Goal: Task Accomplishment & Management: Manage account settings

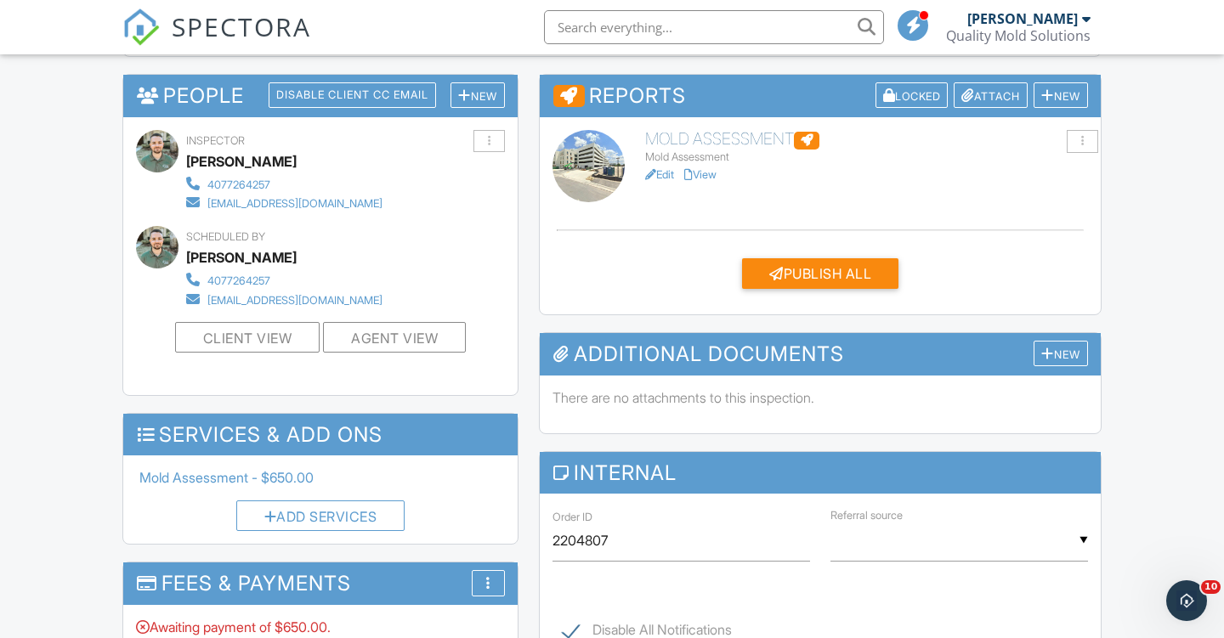
scroll to position [606, 0]
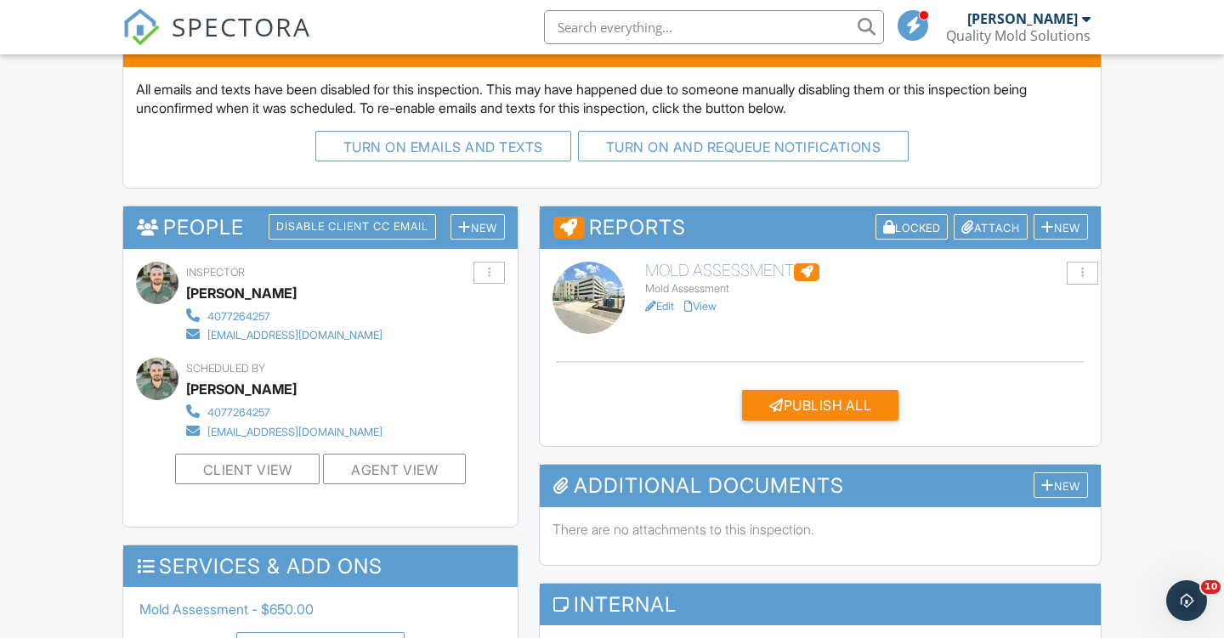
scroll to position [390, 0]
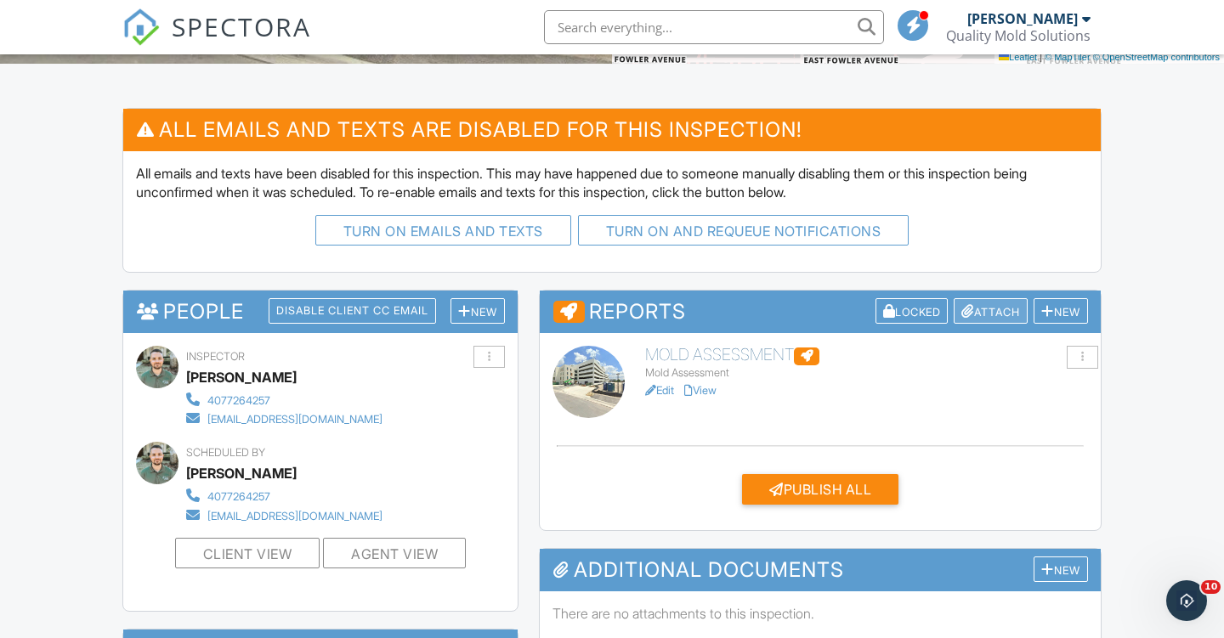
click at [991, 304] on div "Attach" at bounding box center [991, 311] width 74 height 26
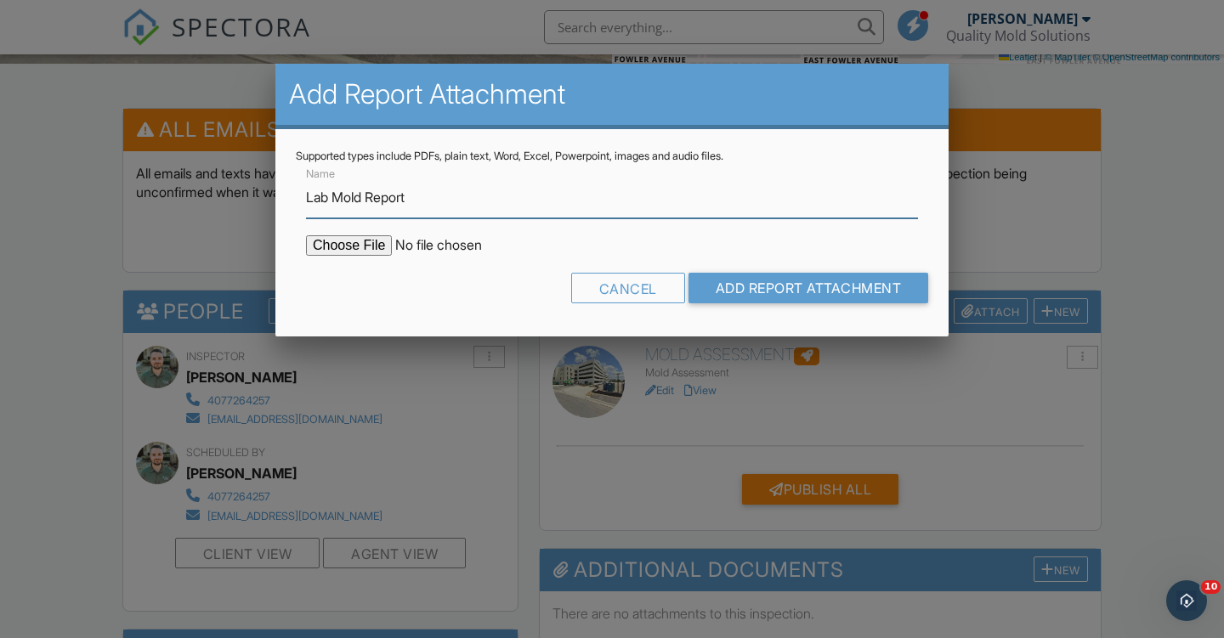
type input "Lab Mold Report"
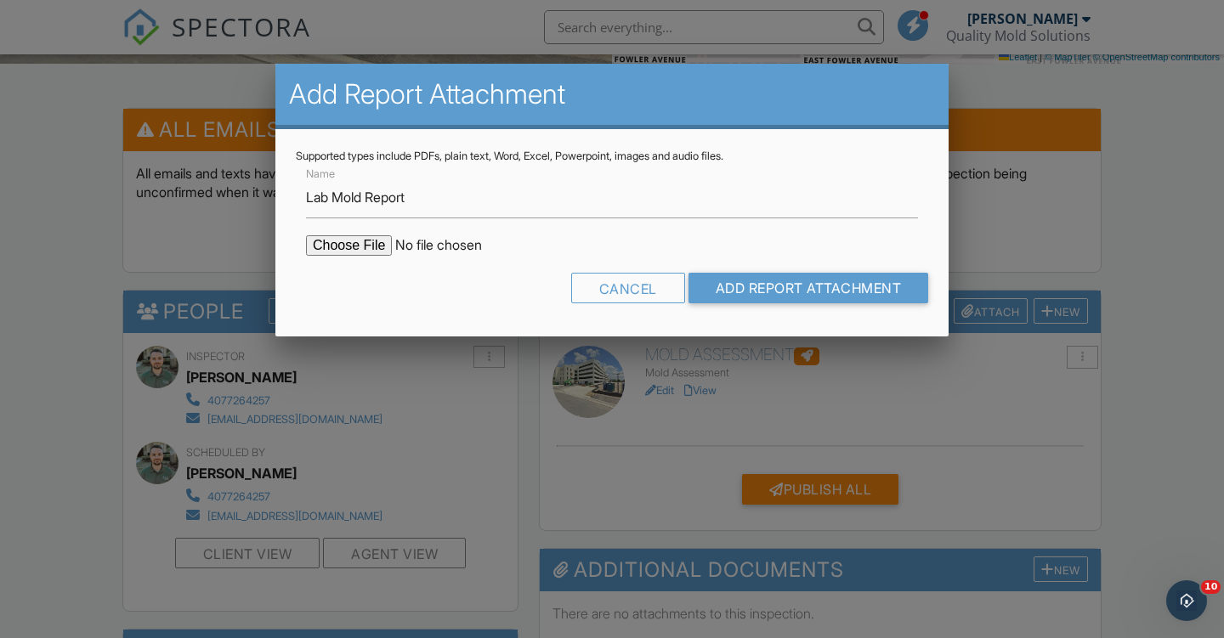
click at [338, 247] on input "file" at bounding box center [450, 245] width 289 height 20
type input "C:\fakepath\Project-4244572_12202 Club Dr #329.pdf"
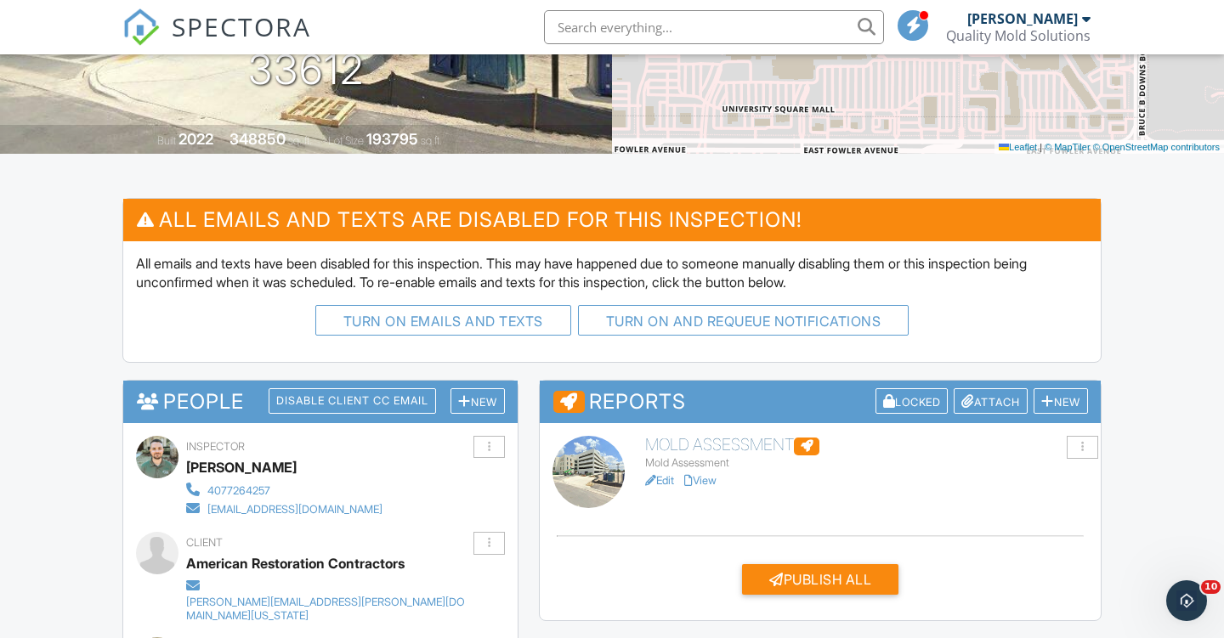
scroll to position [305, 0]
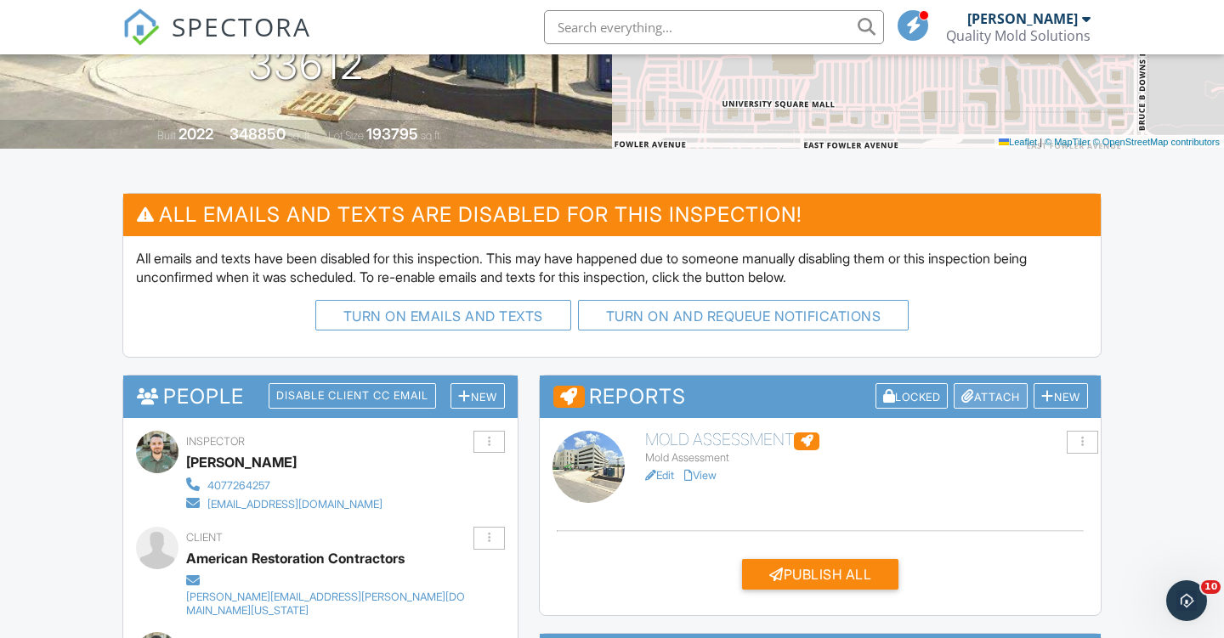
click at [988, 395] on div "Attach" at bounding box center [991, 396] width 74 height 26
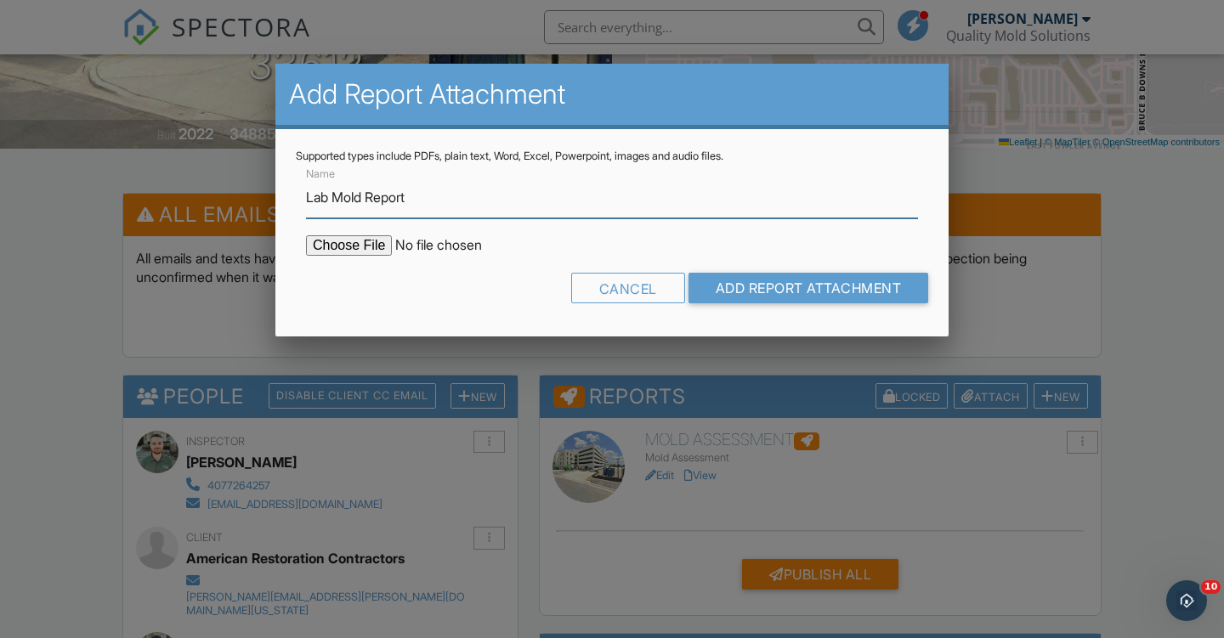
type input "Lab Mold Report"
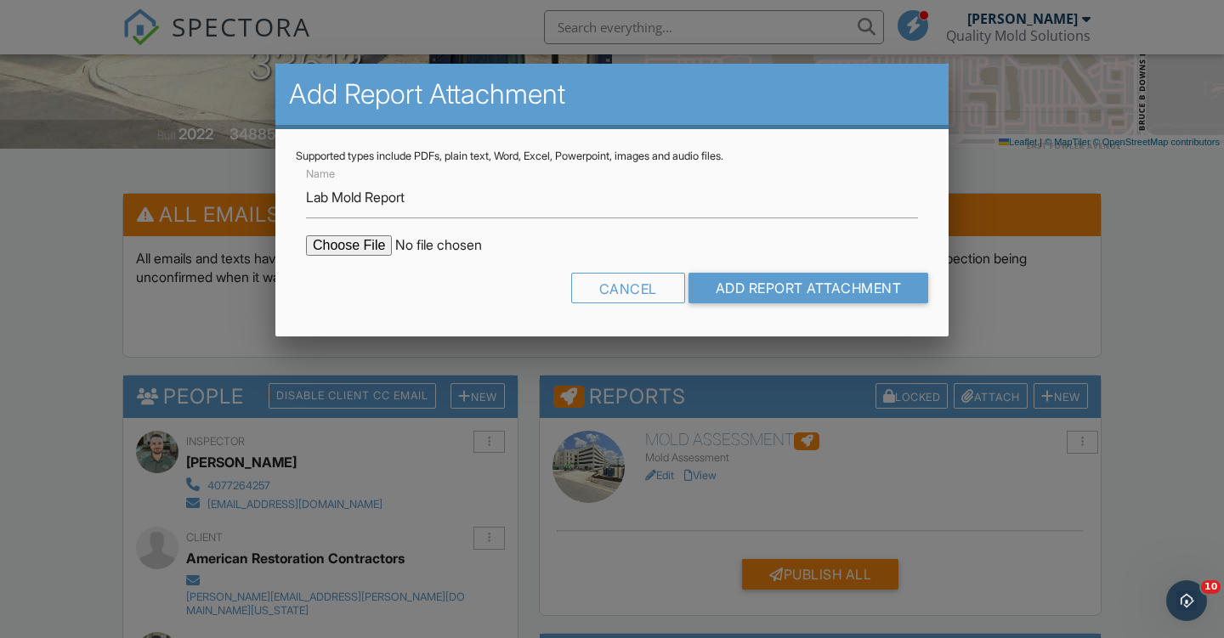
click at [359, 242] on input "file" at bounding box center [450, 245] width 289 height 20
type input "C:\fakepath\Project-4244570_12202 Club Dr #255.pdf"
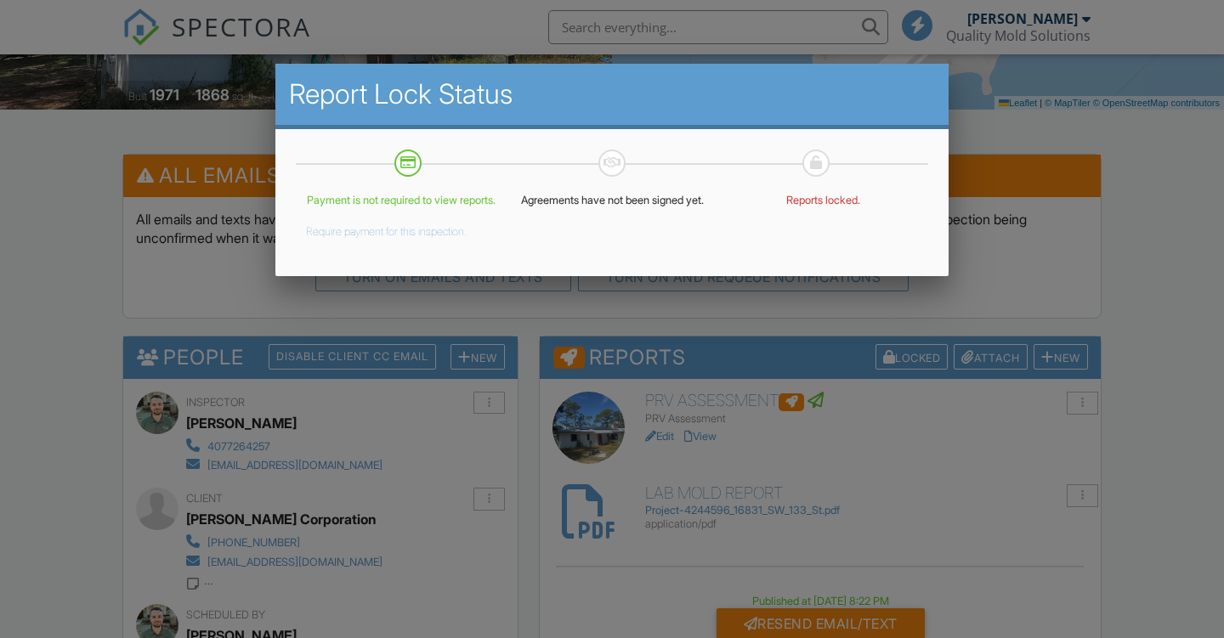
scroll to position [344, 0]
click at [1119, 252] on div at bounding box center [612, 314] width 1224 height 798
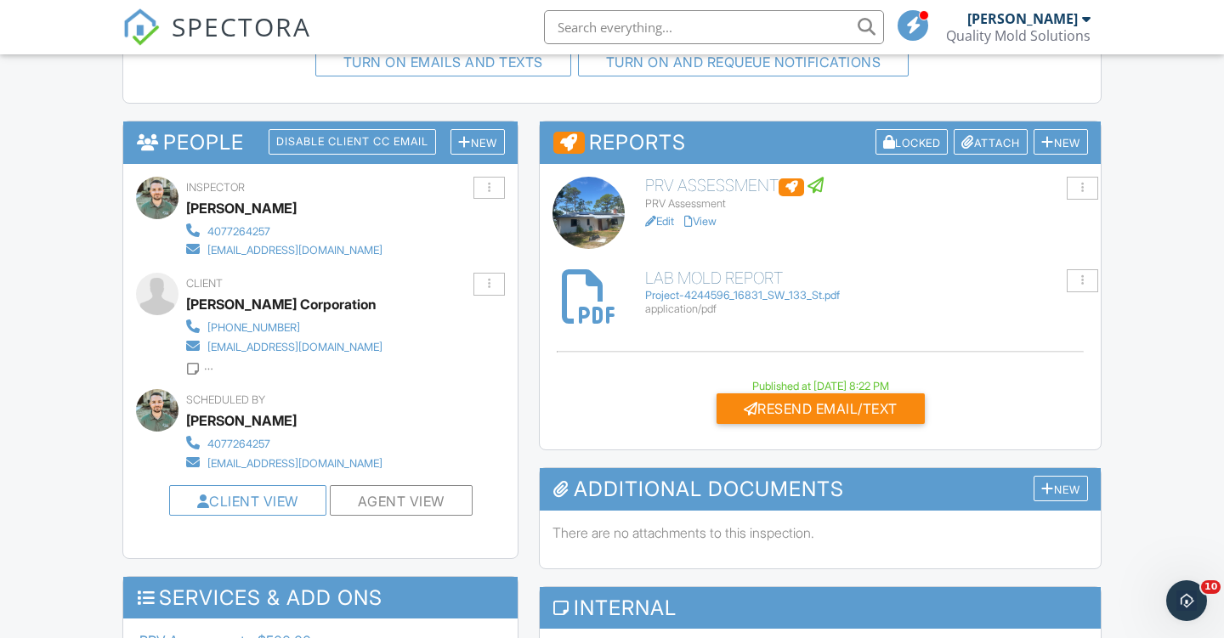
scroll to position [555, 0]
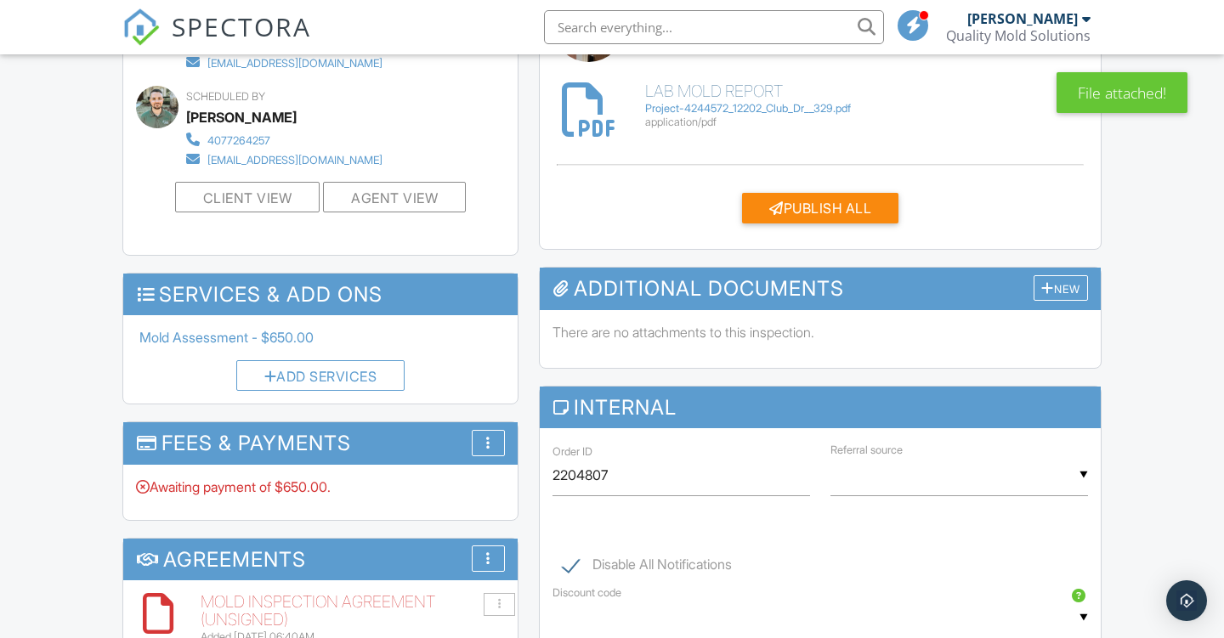
click at [663, 41] on link "Edit" at bounding box center [659, 34] width 29 height 13
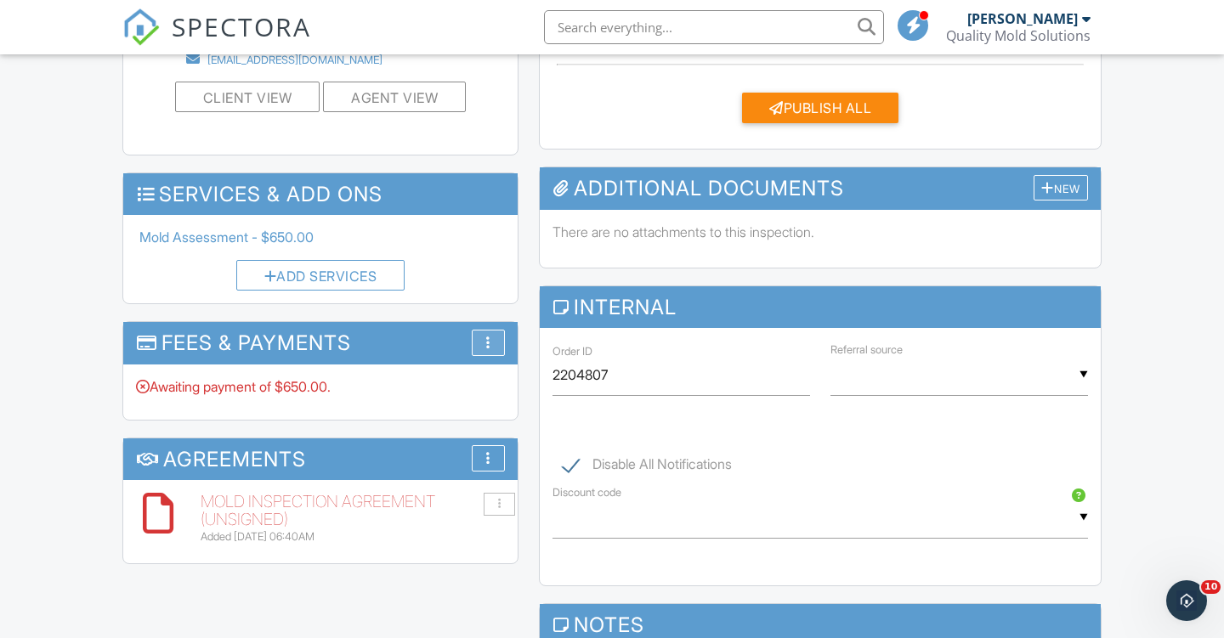
click at [491, 334] on div "More" at bounding box center [488, 343] width 33 height 26
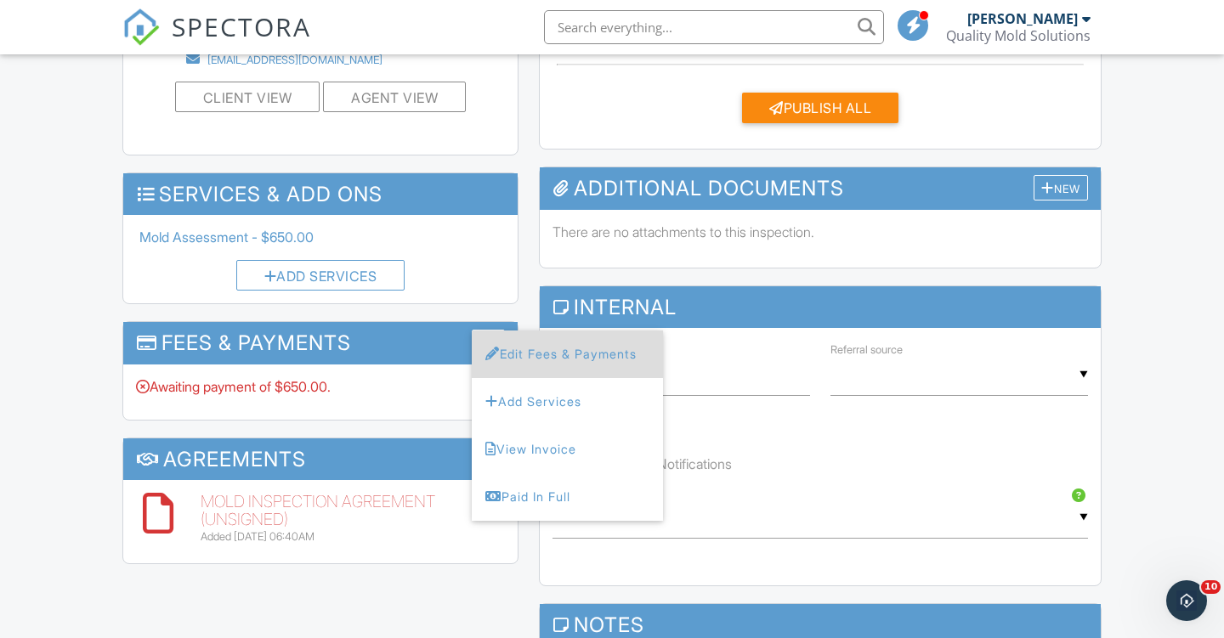
click at [514, 342] on li "Edit Fees & Payments" at bounding box center [567, 355] width 191 height 48
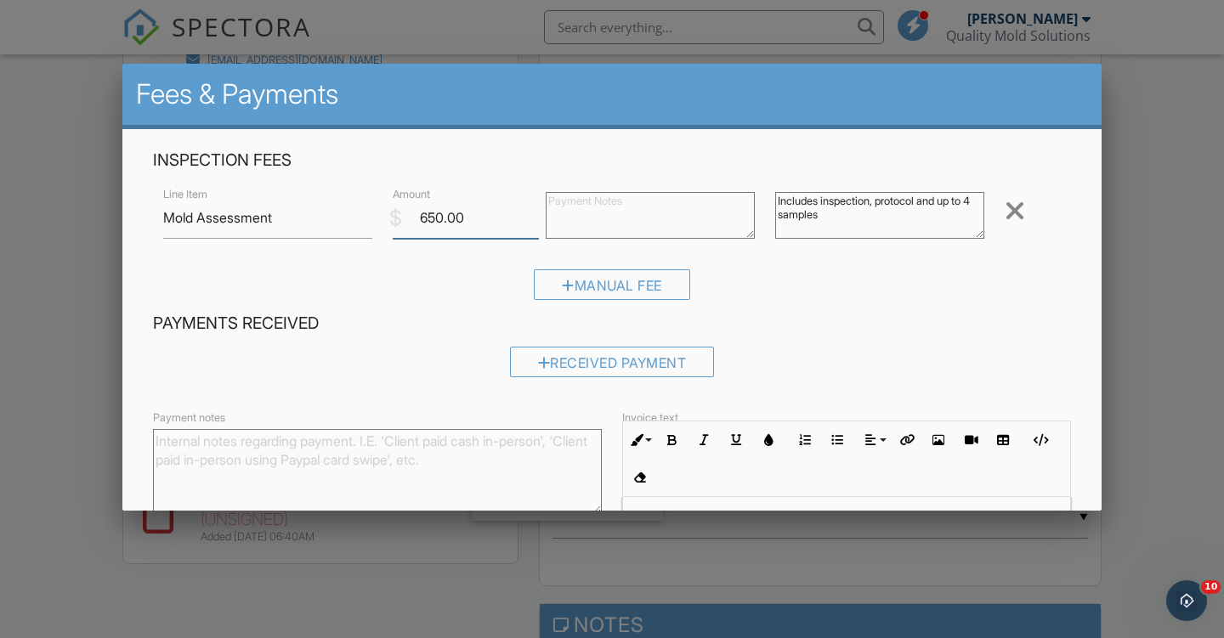
click at [443, 217] on input "650.00" at bounding box center [466, 218] width 146 height 42
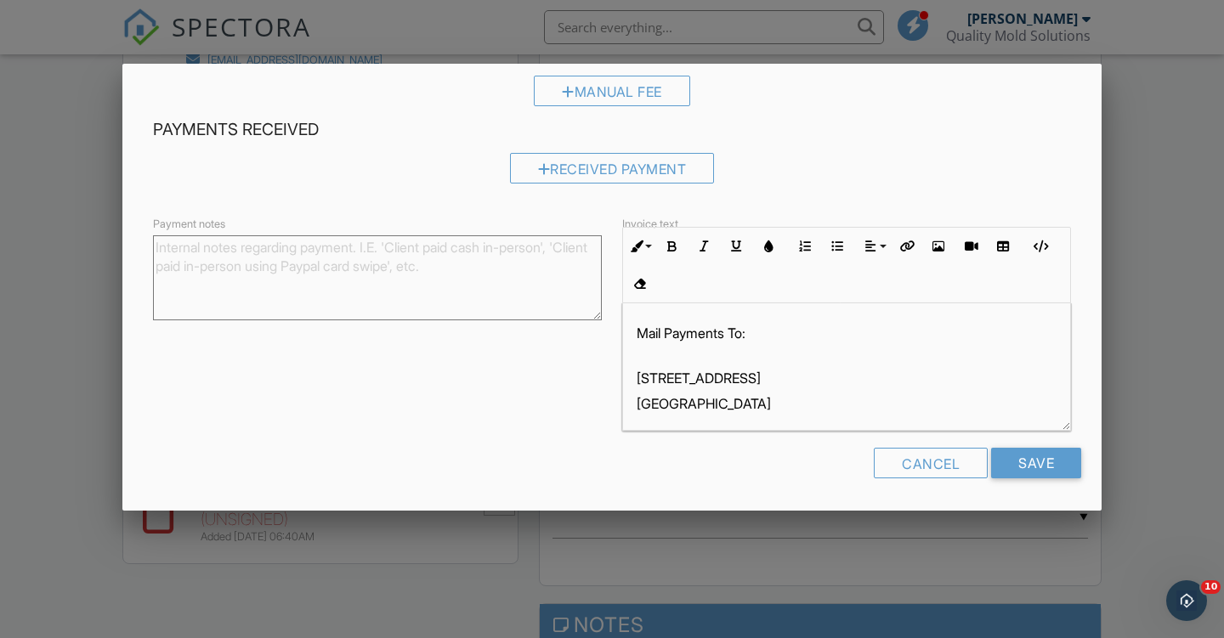
scroll to position [193, 0]
type input "550.00"
click at [1035, 463] on input "Save" at bounding box center [1036, 464] width 90 height 31
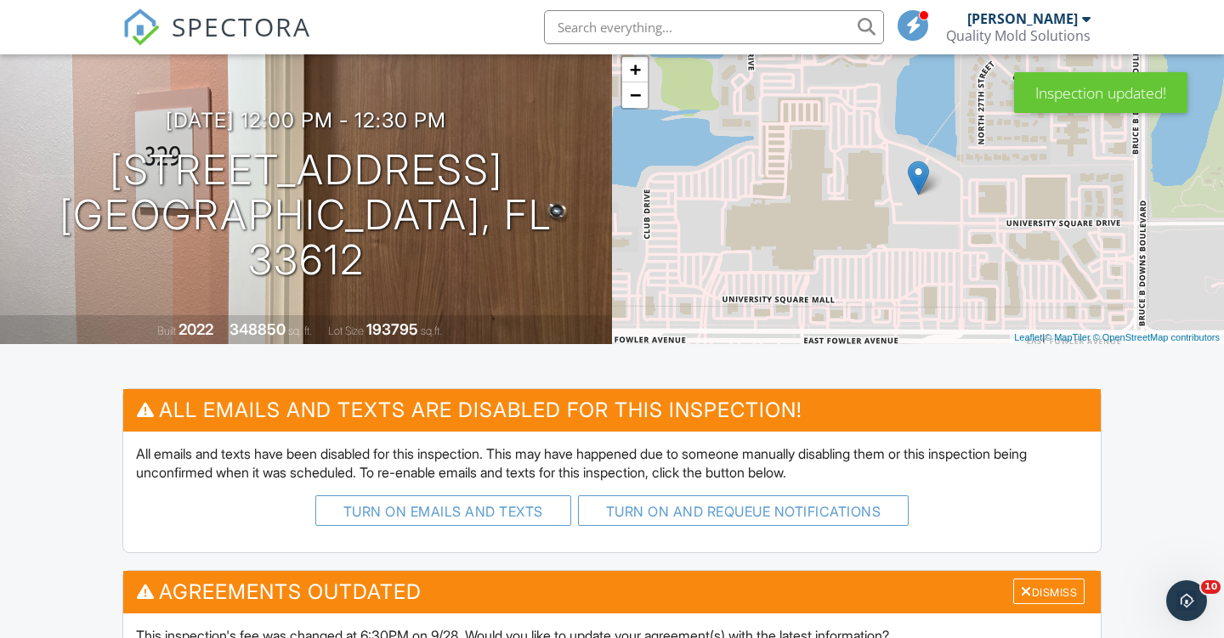
scroll to position [572, 0]
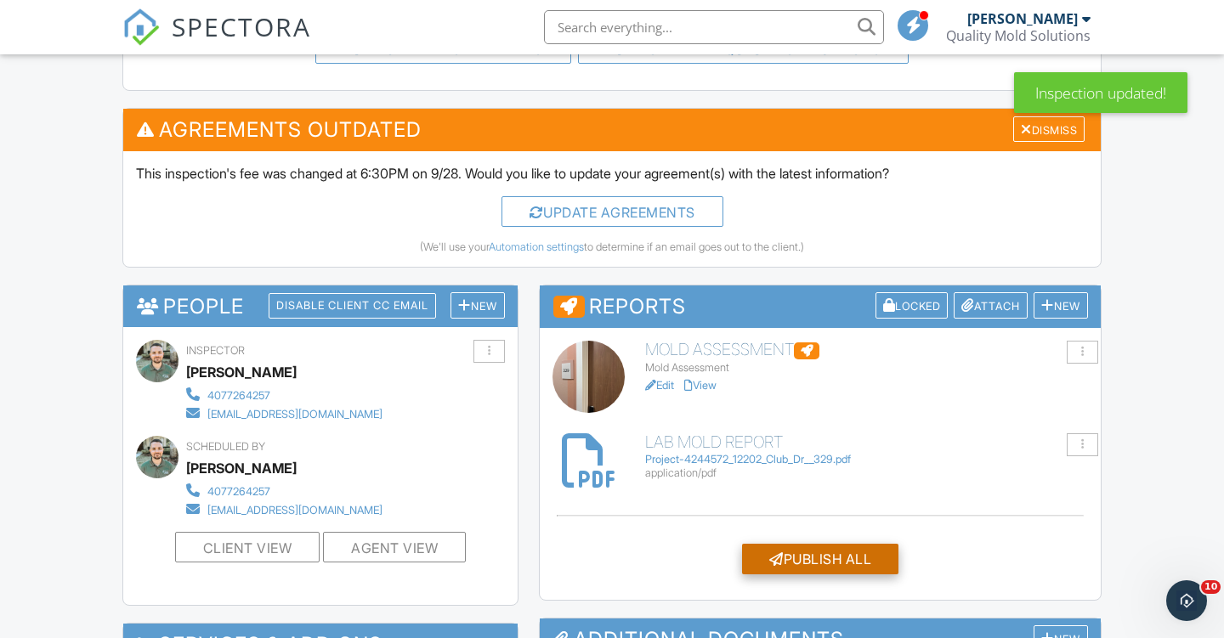
click at [812, 544] on div "Publish All" at bounding box center [820, 559] width 156 height 31
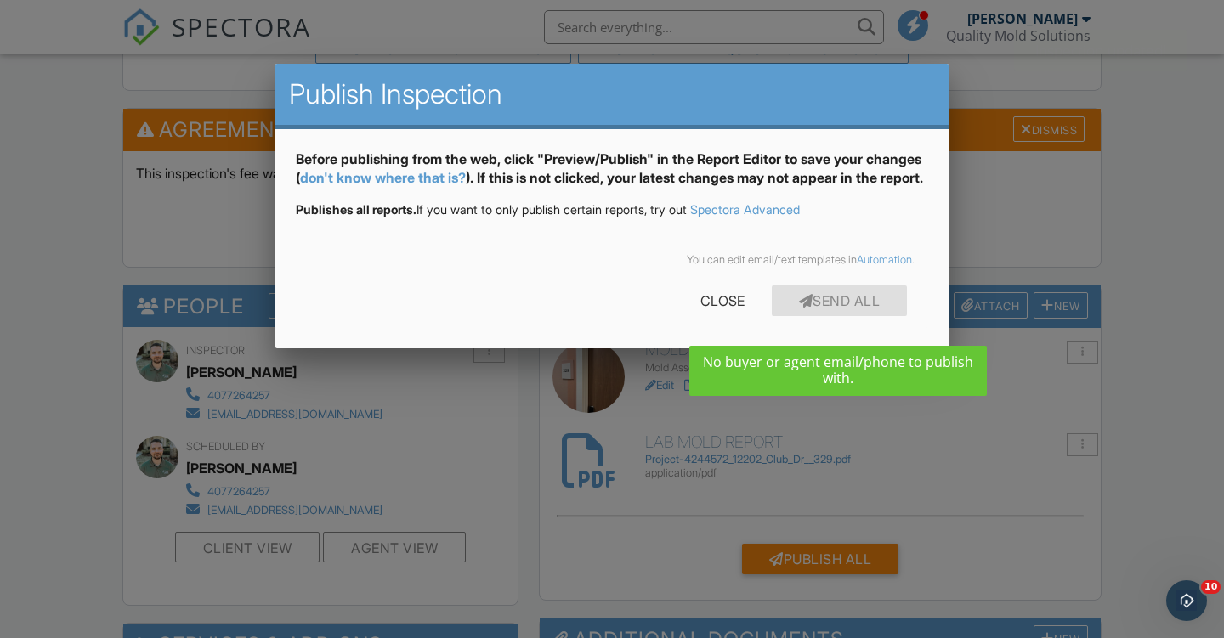
click at [1126, 220] on div at bounding box center [612, 314] width 1224 height 798
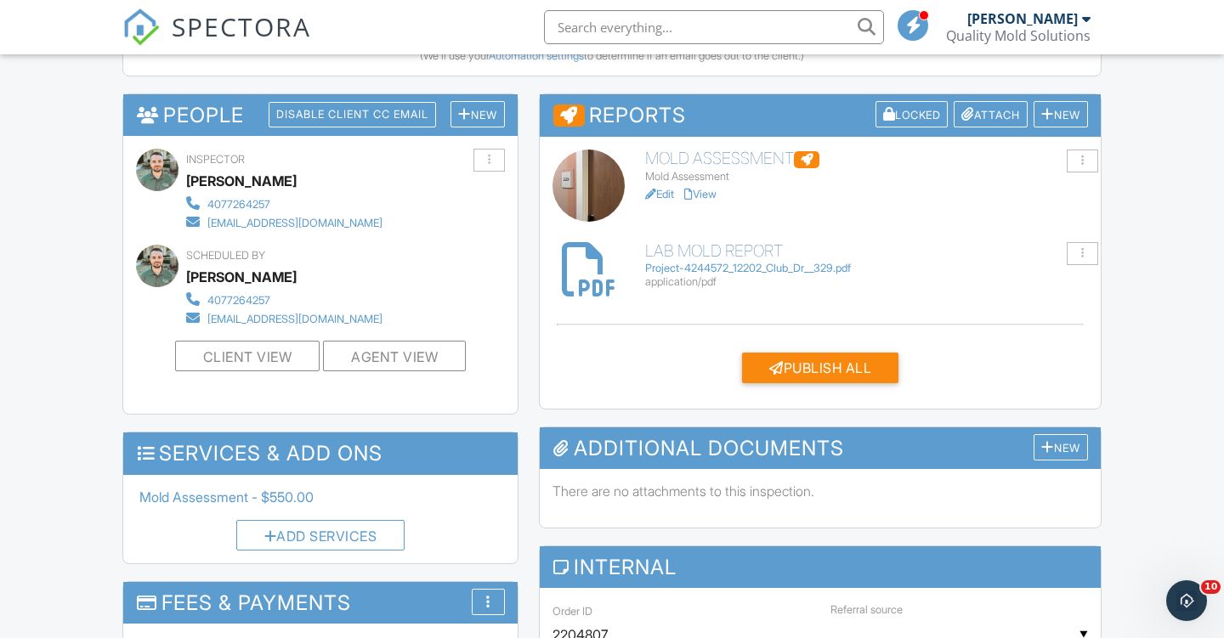
scroll to position [679, 0]
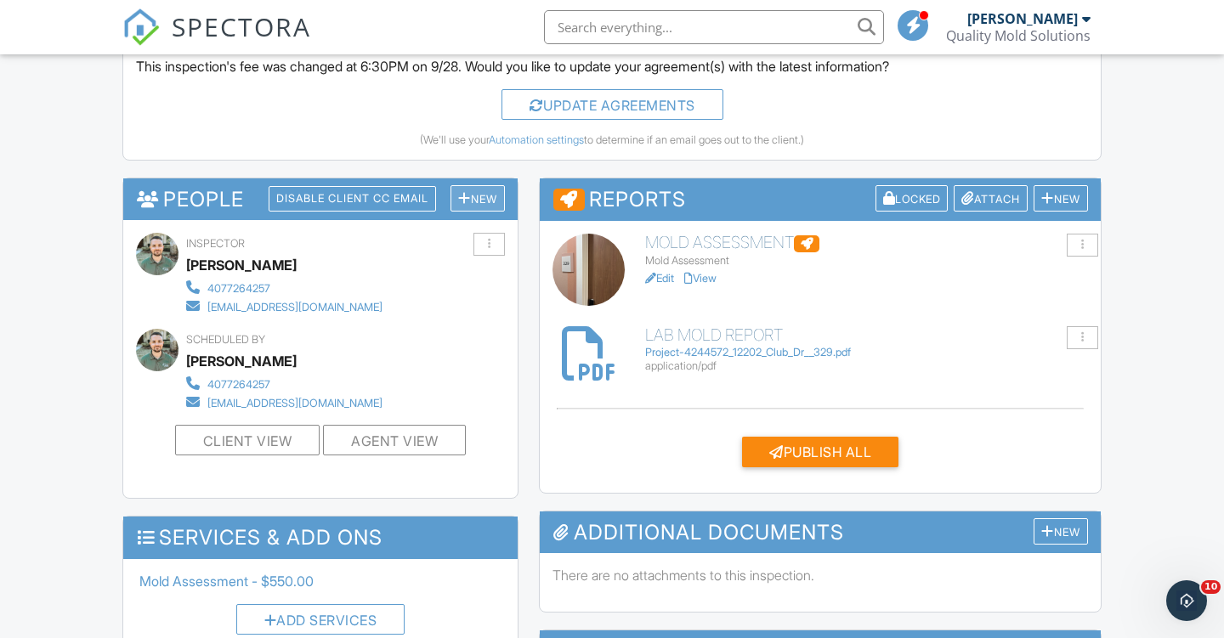
click at [478, 191] on div "New" at bounding box center [477, 198] width 54 height 26
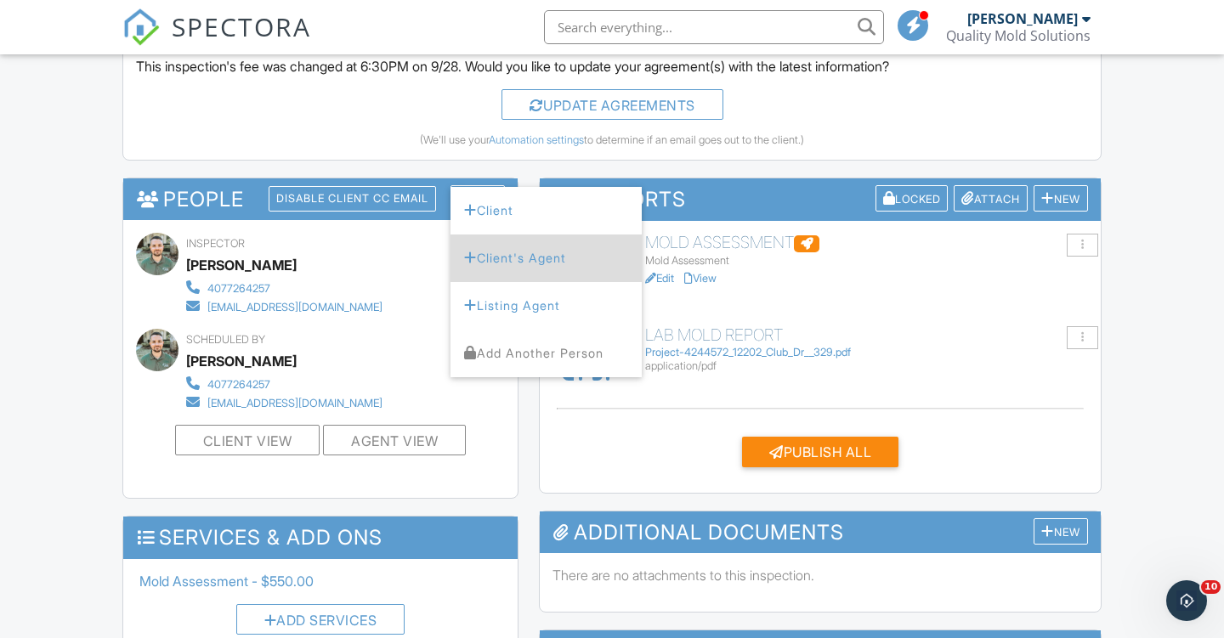
click at [495, 258] on li "Client's Agent" at bounding box center [545, 259] width 191 height 48
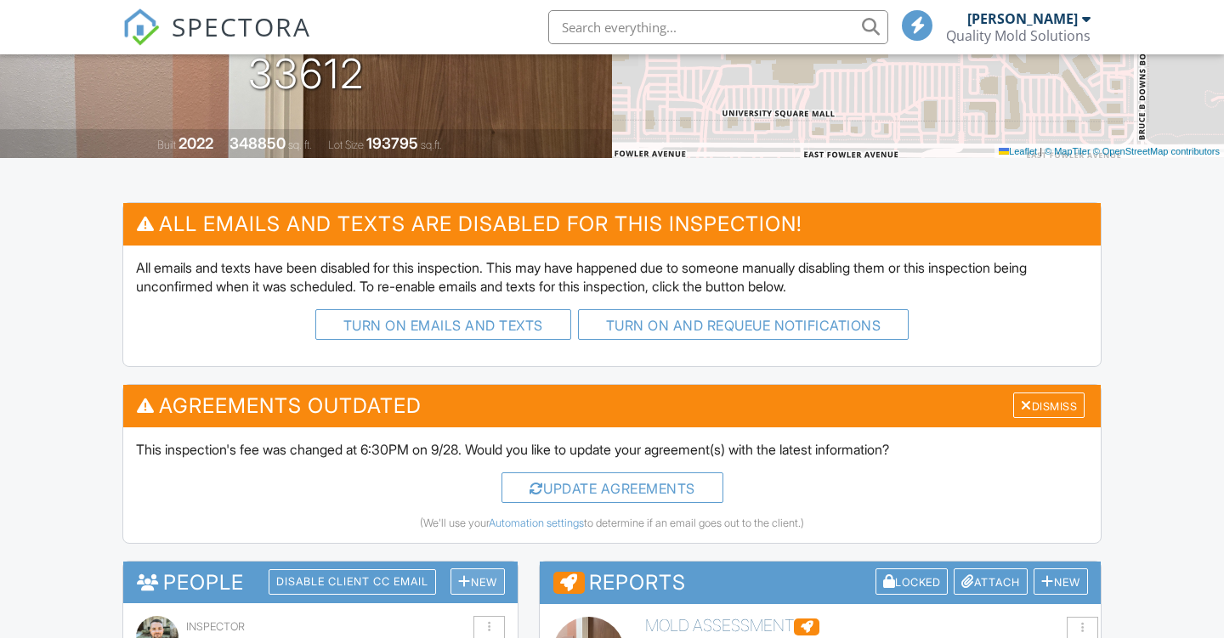
scroll to position [368, 0]
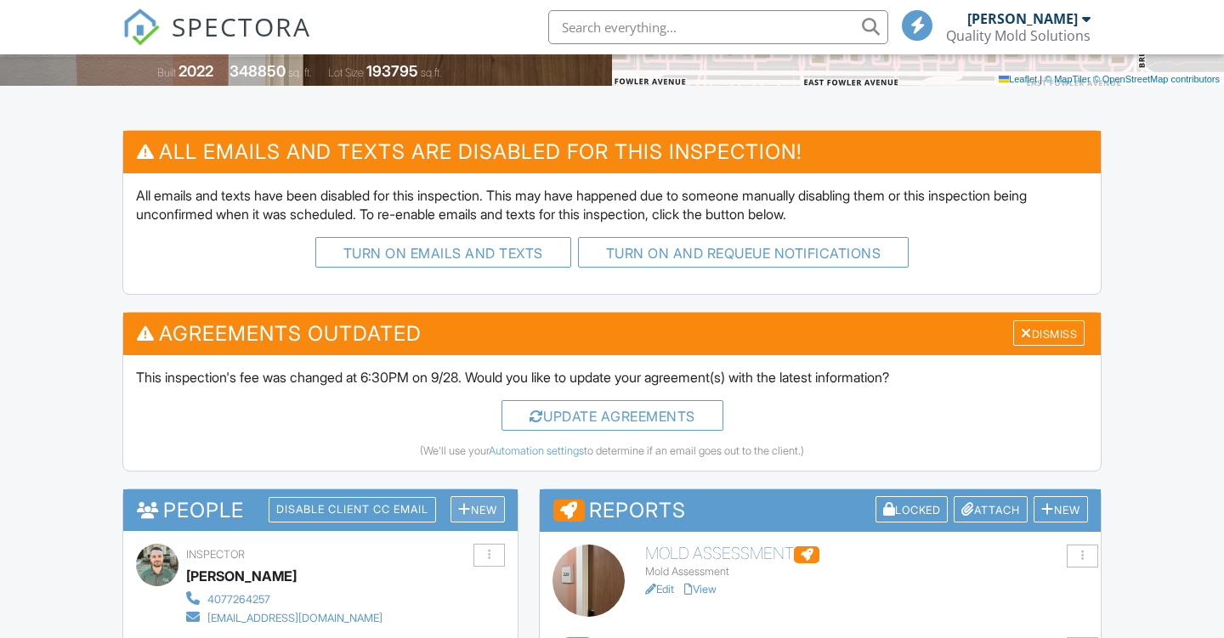
click at [478, 505] on div "New" at bounding box center [477, 509] width 54 height 26
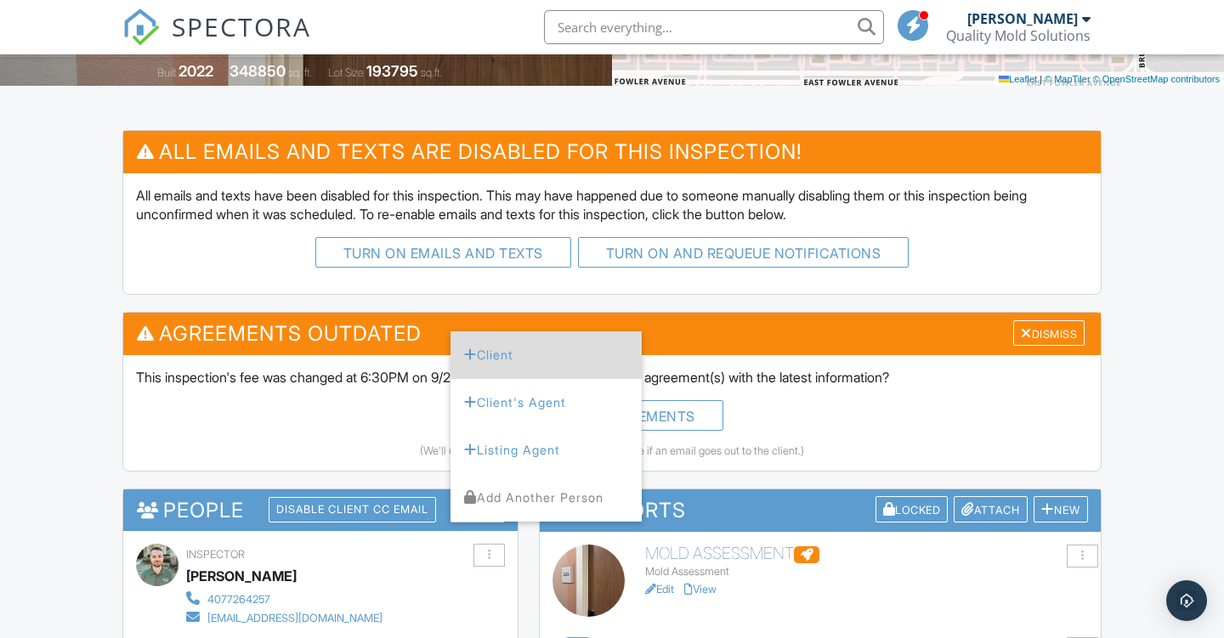
click at [498, 350] on li "Client" at bounding box center [545, 355] width 191 height 48
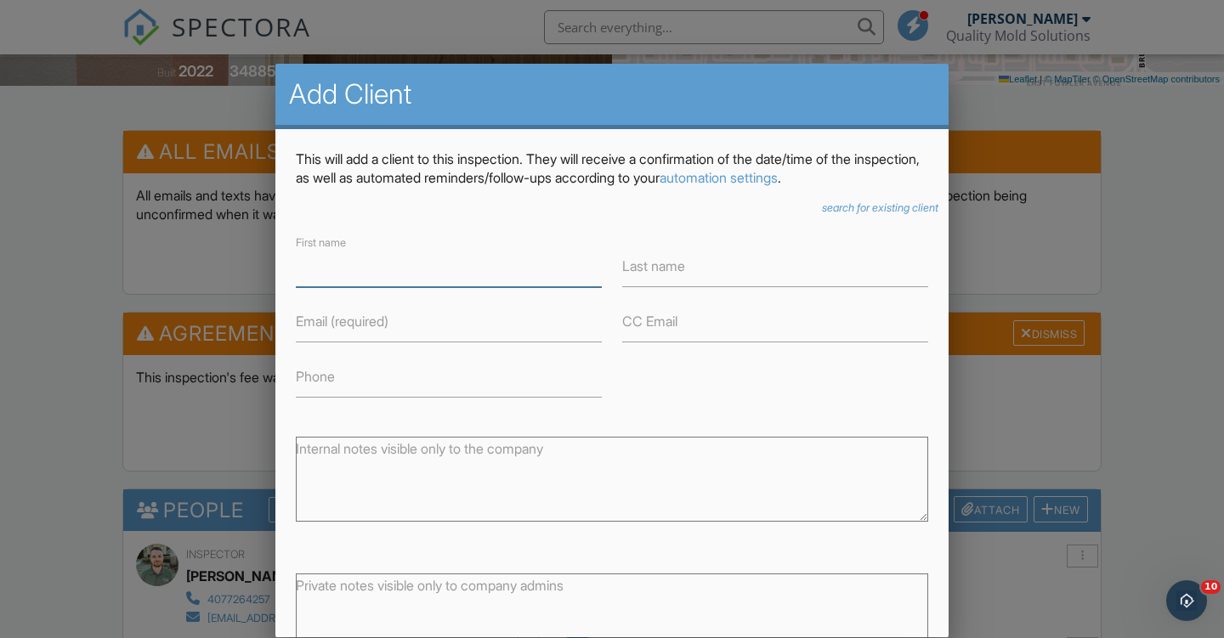
scroll to position [0, 0]
click at [858, 210] on icon "search for existing client" at bounding box center [880, 207] width 116 height 13
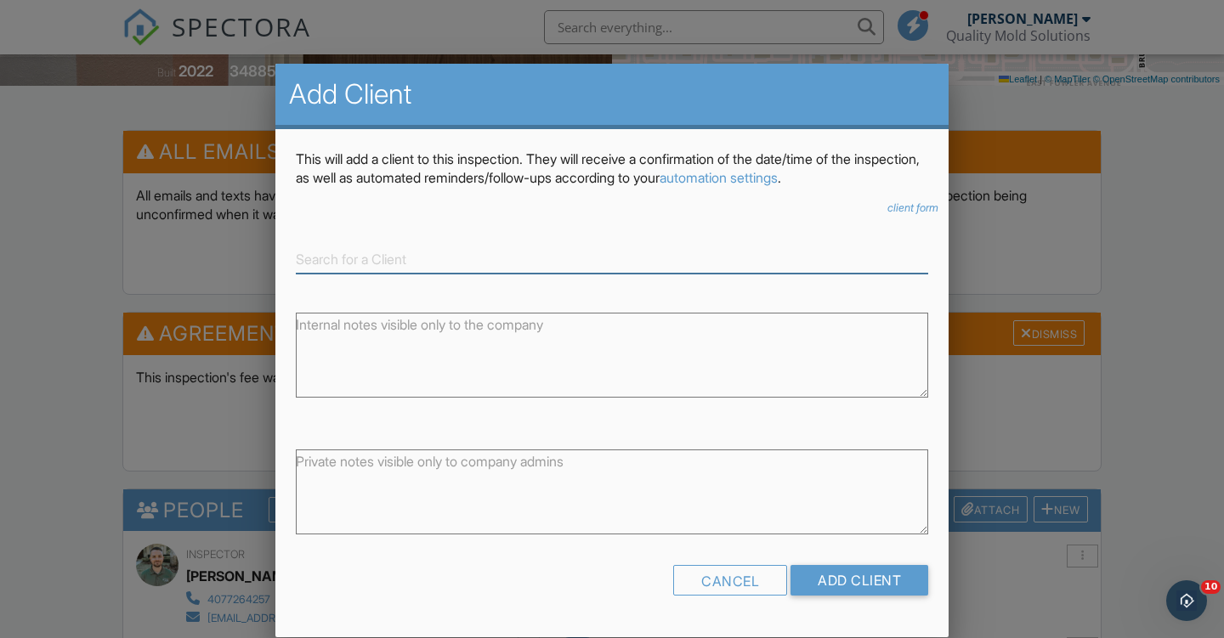
click at [520, 259] on input at bounding box center [612, 260] width 632 height 28
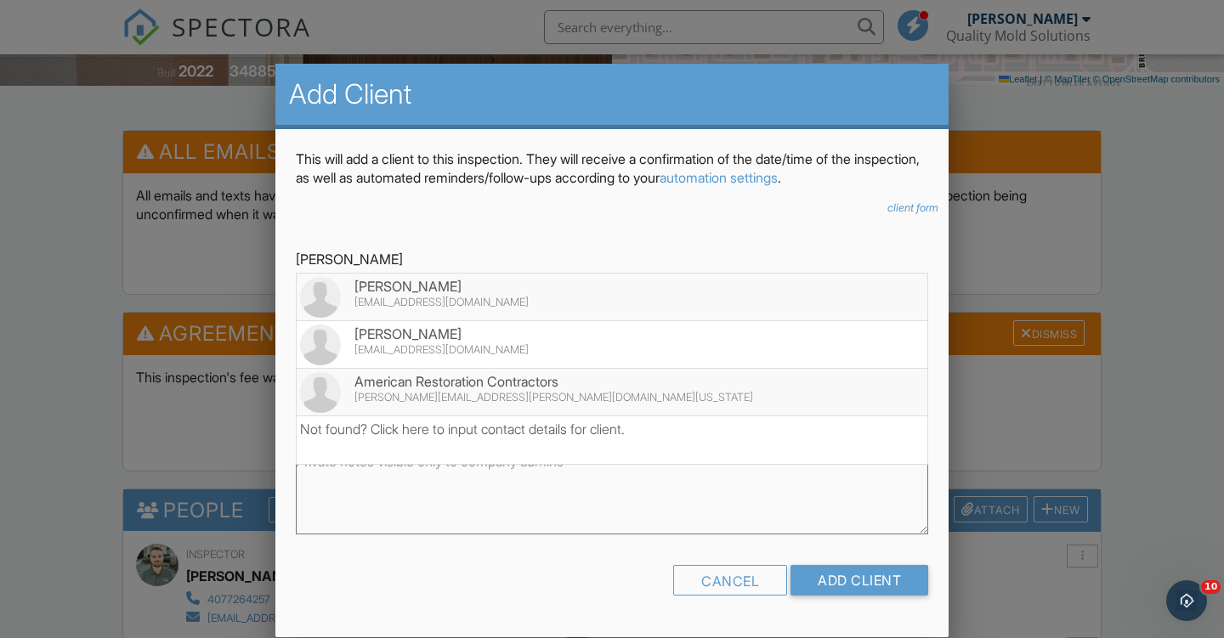
drag, startPoint x: 520, startPoint y: 259, endPoint x: 488, endPoint y: 389, distance: 134.0
click at [488, 389] on div "American Restoration Contractors" at bounding box center [612, 381] width 624 height 19
type input "American Restoration Contractors"
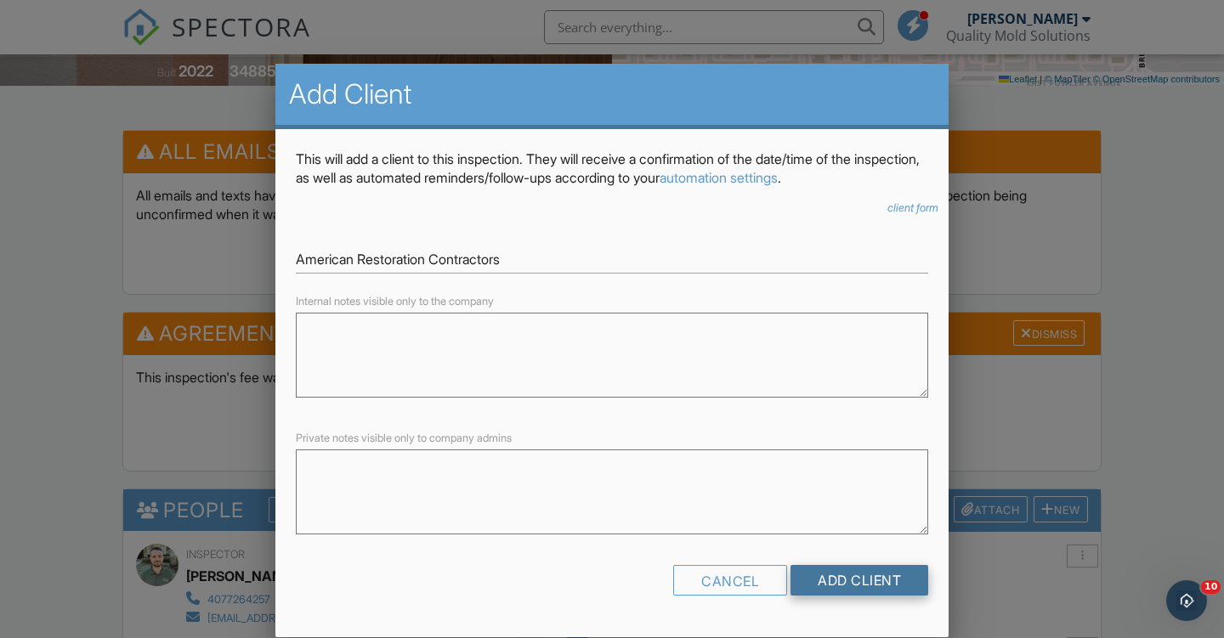
click at [852, 584] on input "Add Client" at bounding box center [859, 580] width 138 height 31
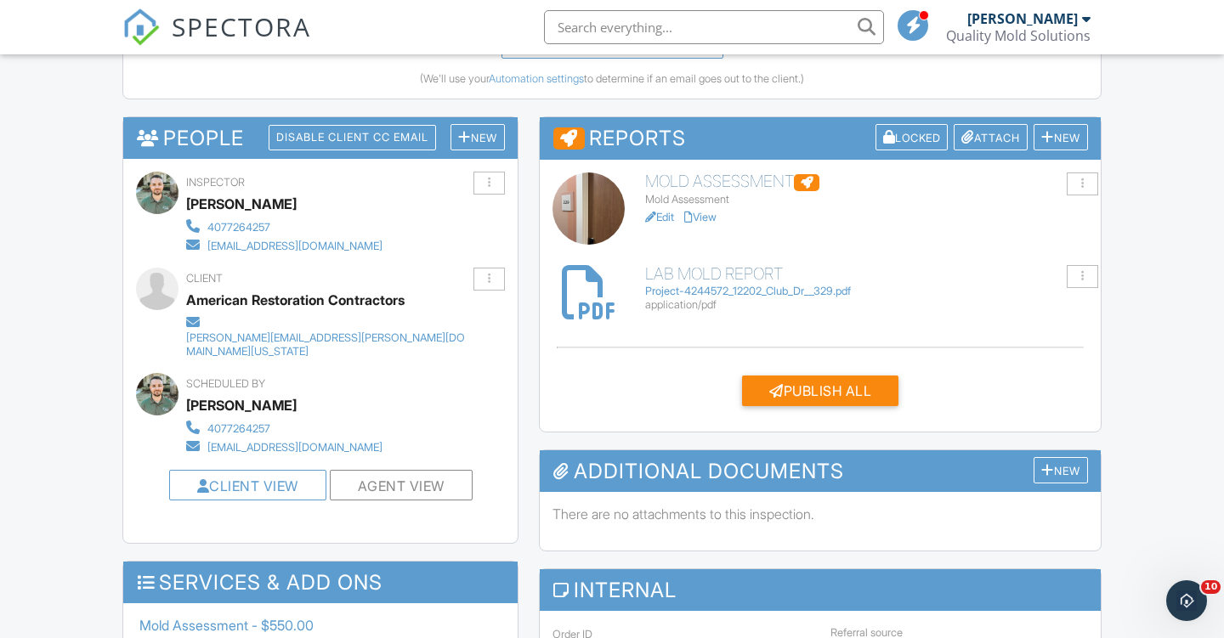
scroll to position [885, 0]
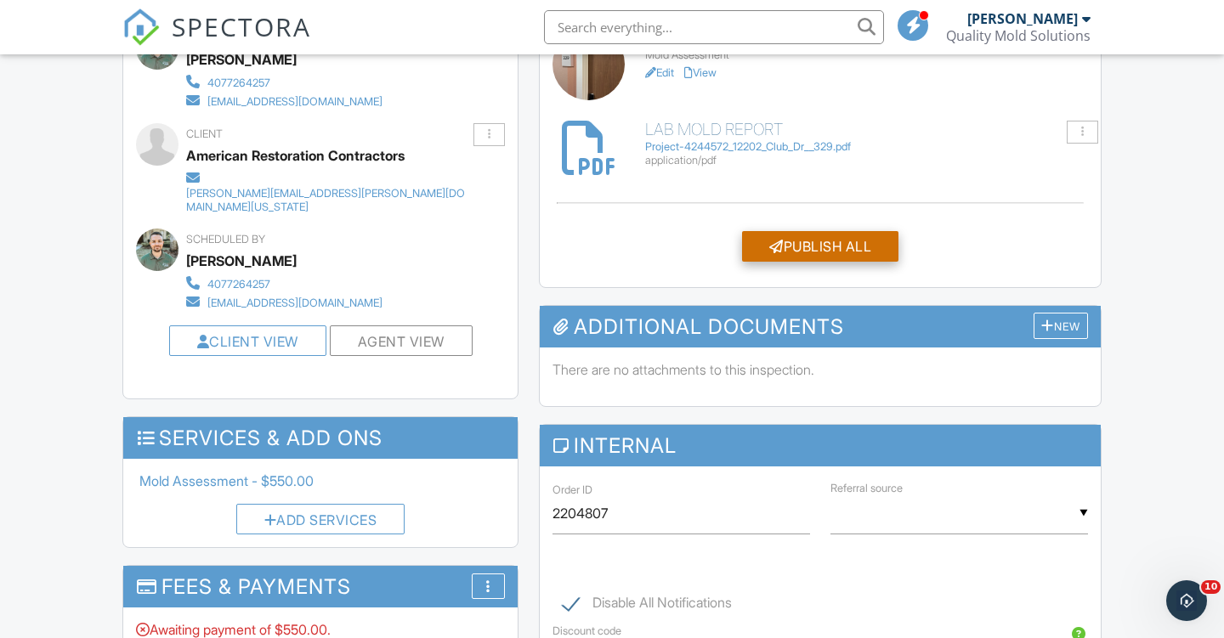
click at [841, 247] on div "Publish All" at bounding box center [820, 246] width 156 height 31
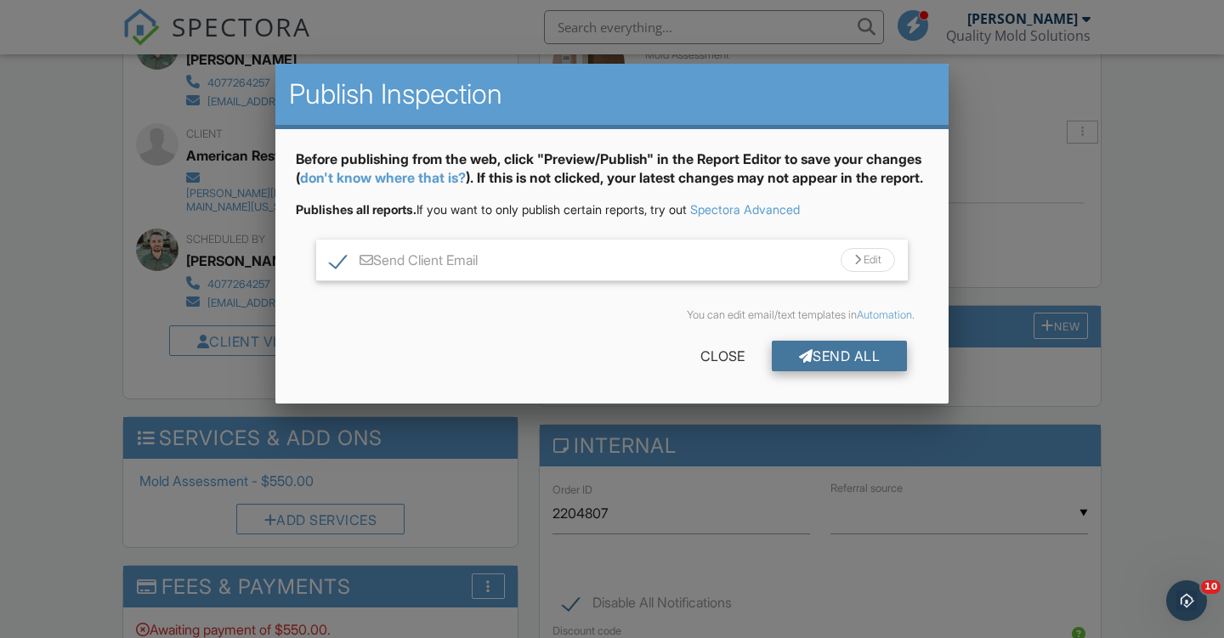
click at [835, 371] on div "Send All" at bounding box center [840, 356] width 136 height 31
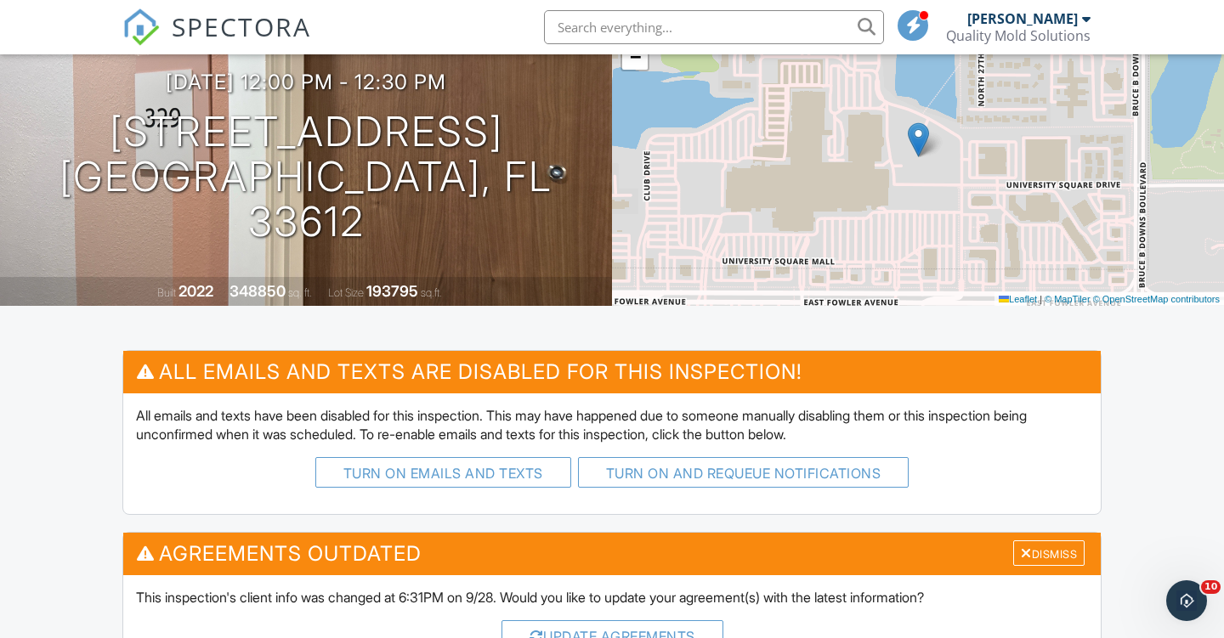
scroll to position [147, 0]
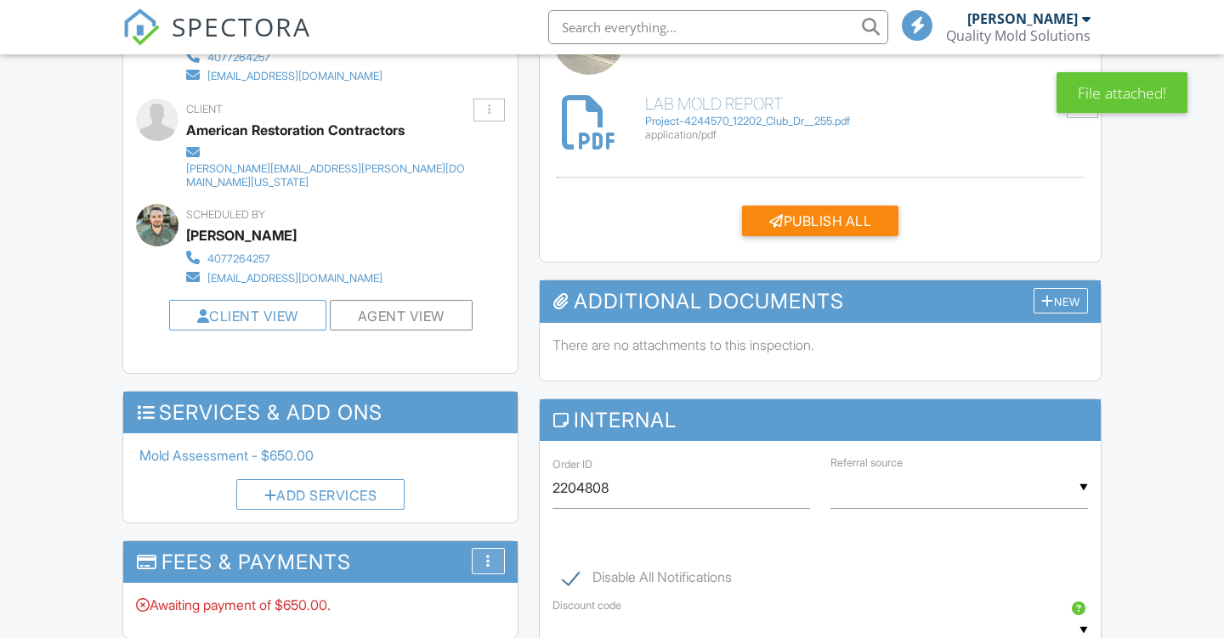
scroll to position [776, 0]
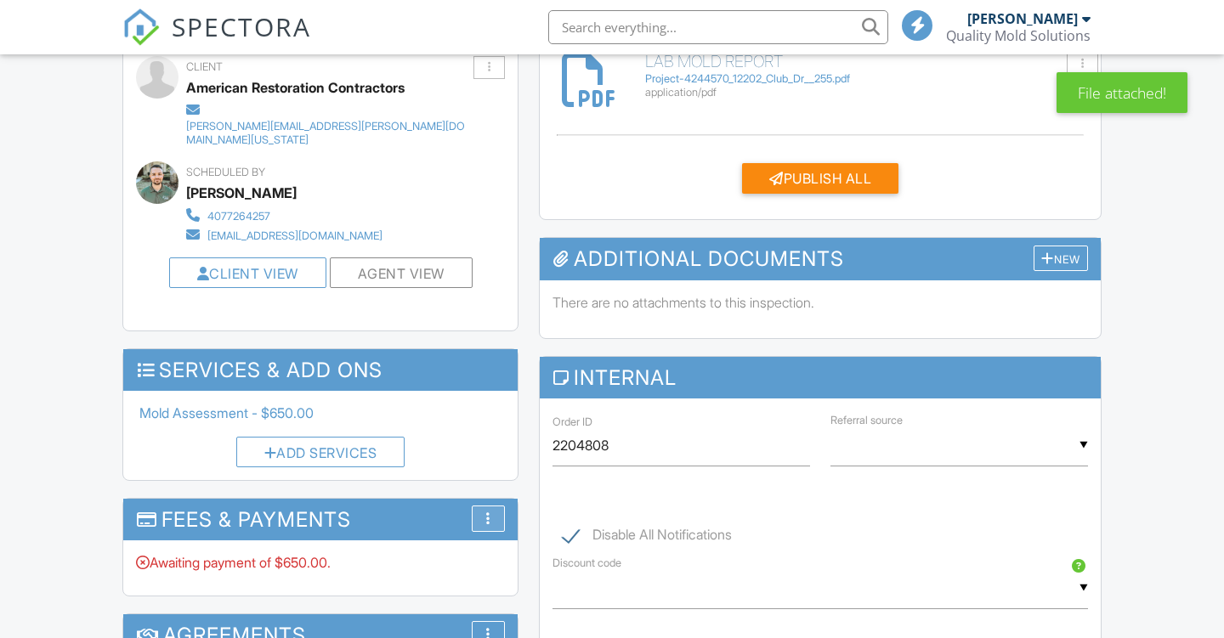
click at [491, 506] on div "More" at bounding box center [488, 519] width 33 height 26
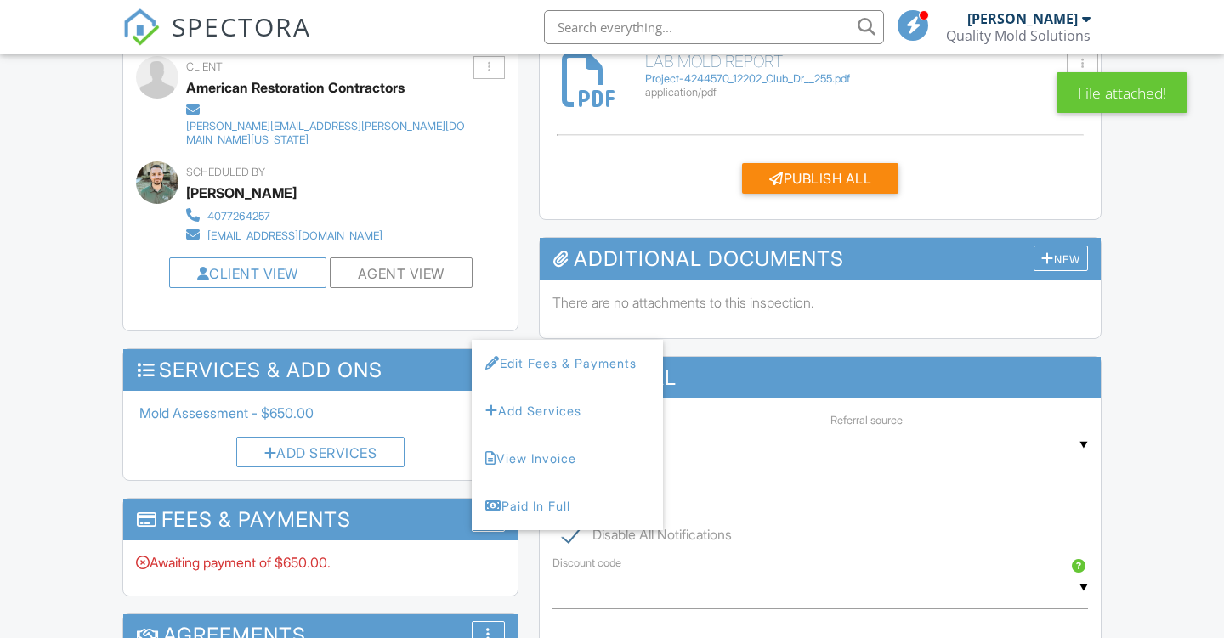
scroll to position [0, 0]
click at [535, 340] on li "Edit Fees & Payments" at bounding box center [567, 364] width 191 height 48
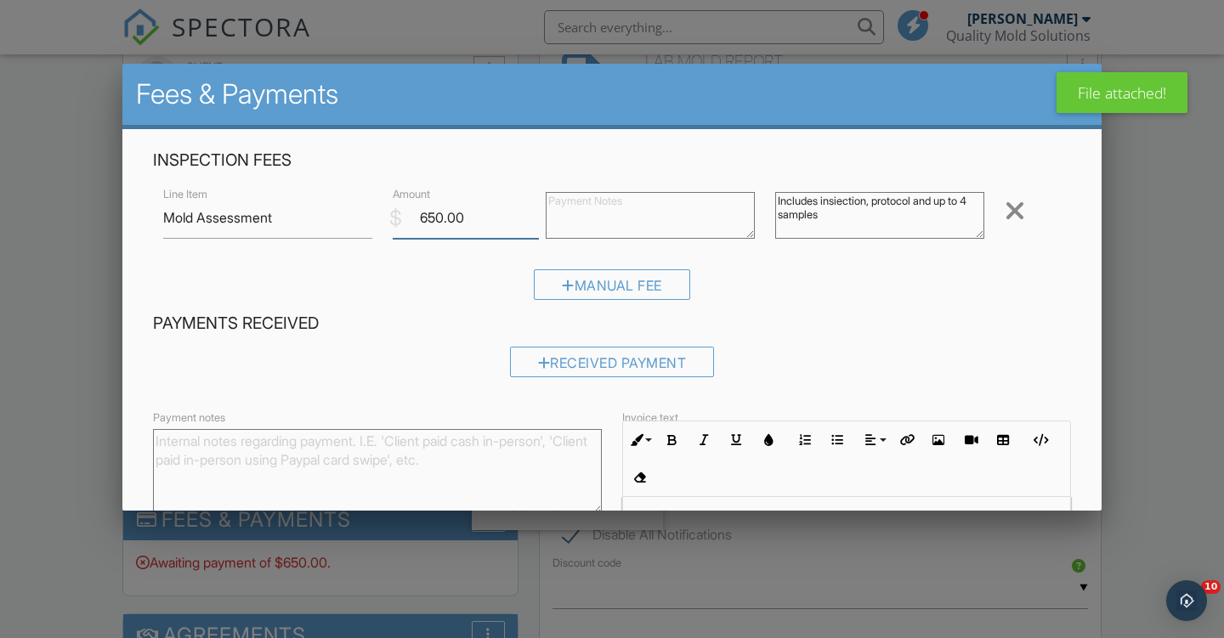
click at [428, 214] on input "650.00" at bounding box center [466, 218] width 146 height 42
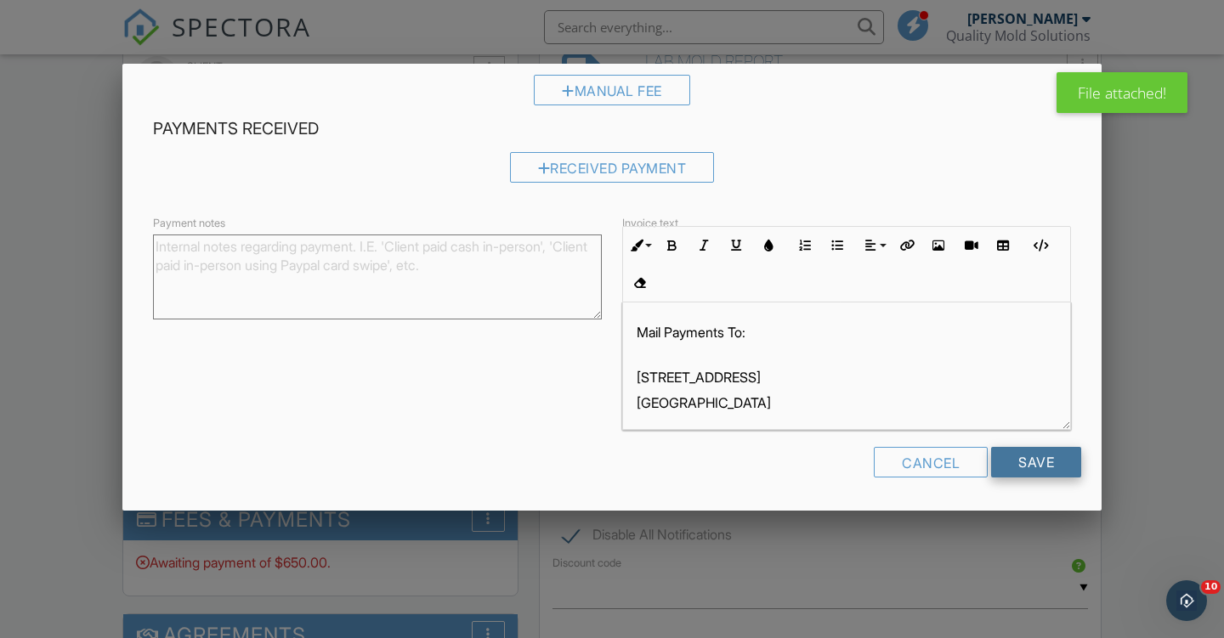
scroll to position [193, 0]
type input "550.00"
click at [1043, 456] on input "Save" at bounding box center [1036, 464] width 90 height 31
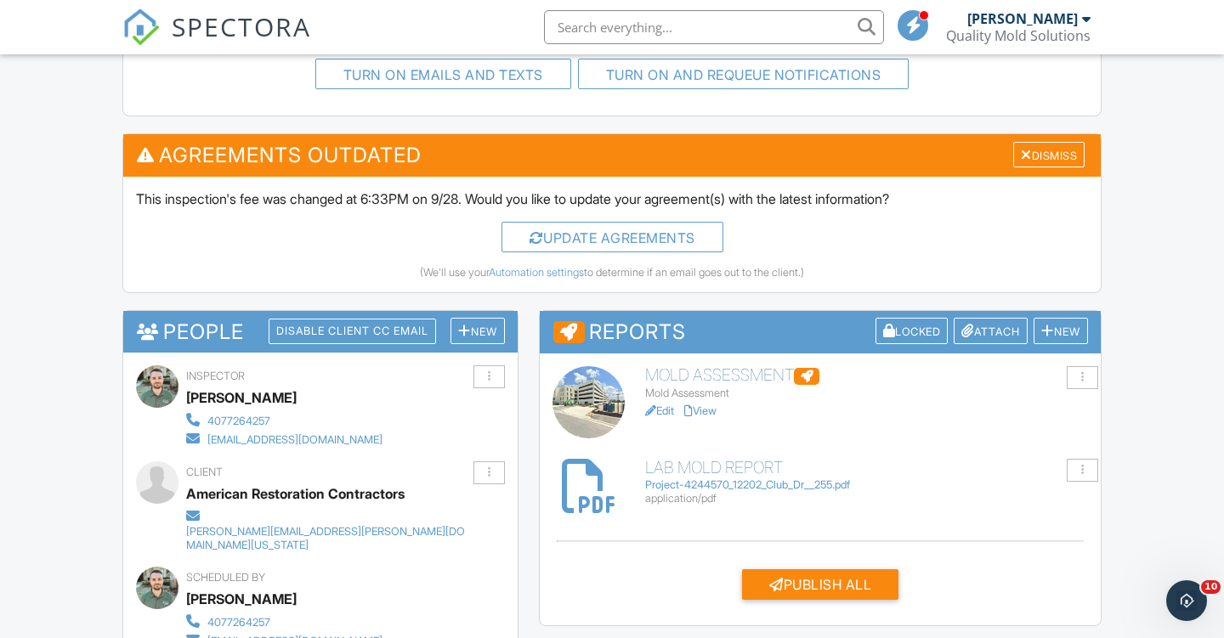
scroll to position [594, 0]
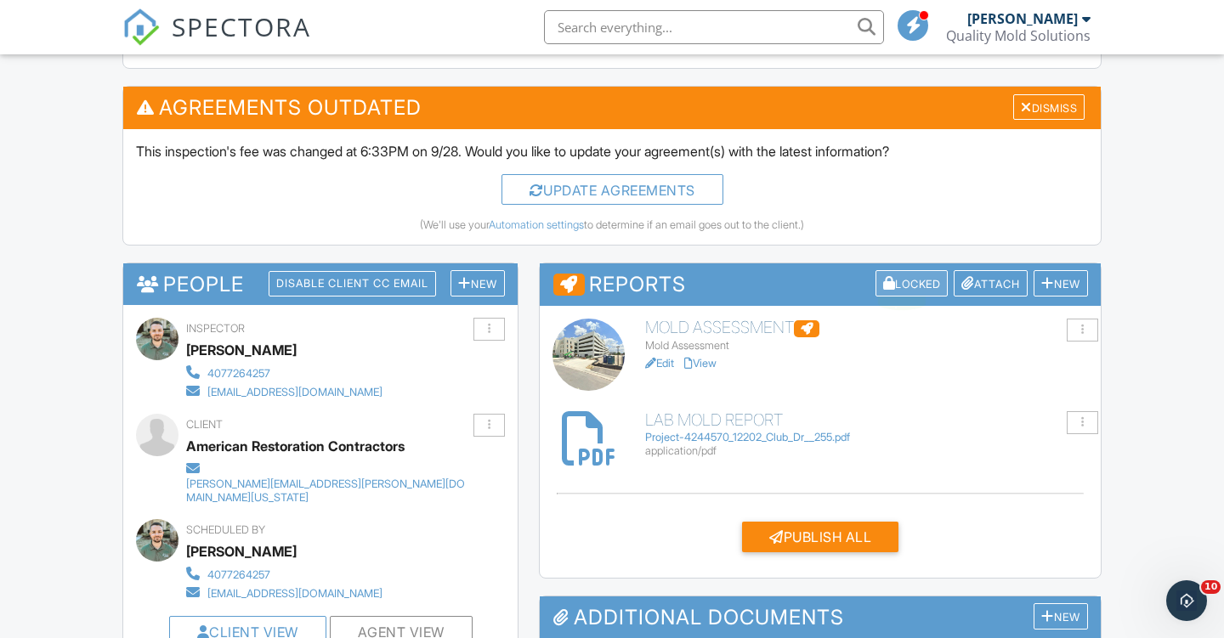
click at [916, 275] on div "Locked" at bounding box center [911, 283] width 73 height 26
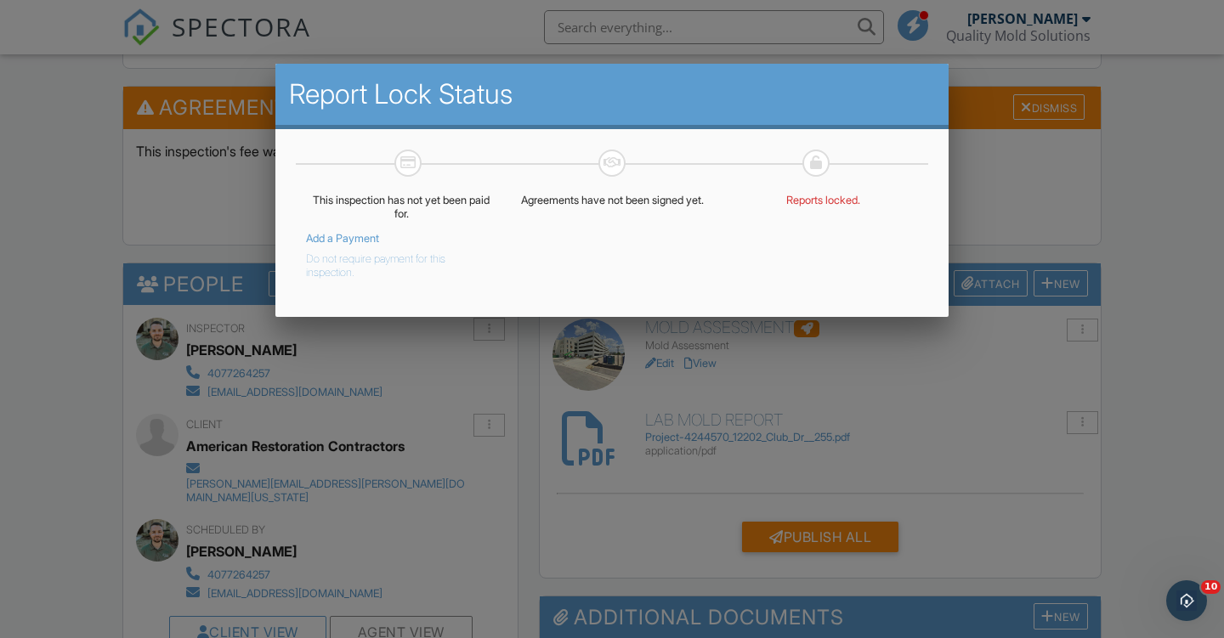
click at [427, 263] on button "Do not require payment for this inspection." at bounding box center [388, 263] width 165 height 34
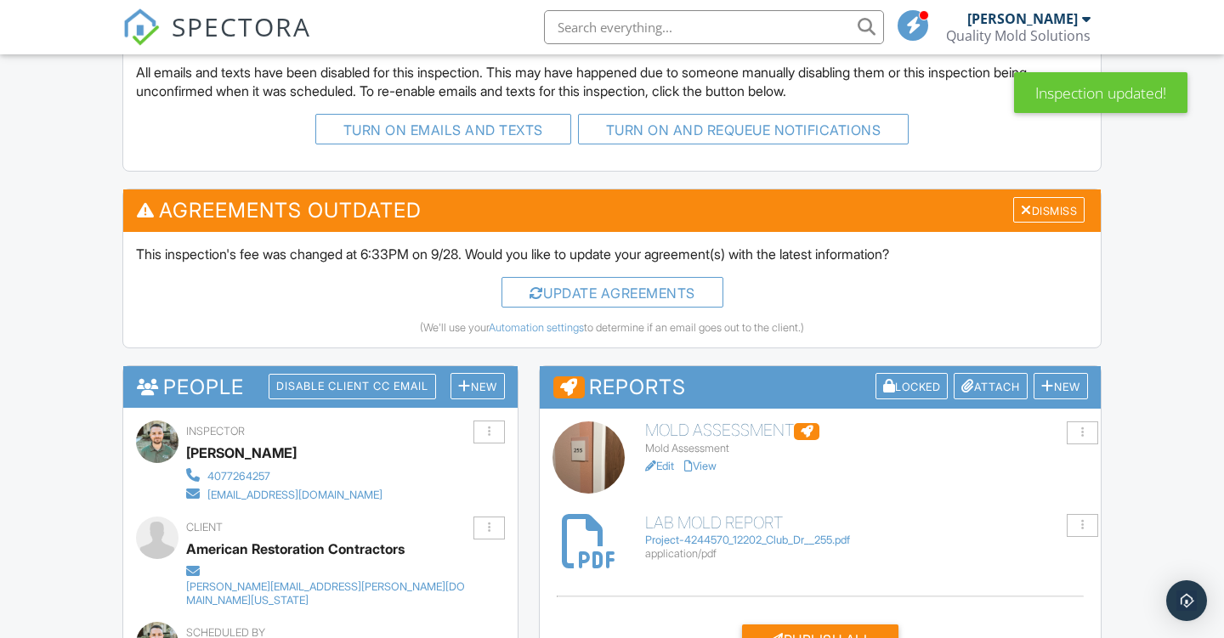
scroll to position [556, 0]
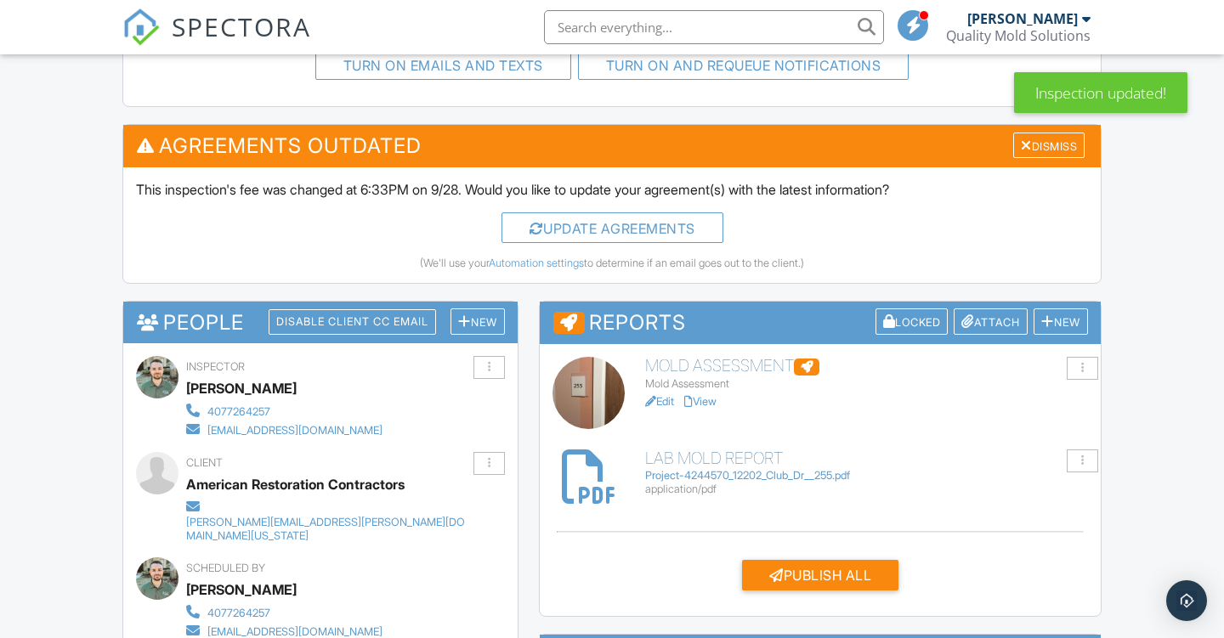
click at [660, 395] on link "Edit" at bounding box center [659, 401] width 29 height 13
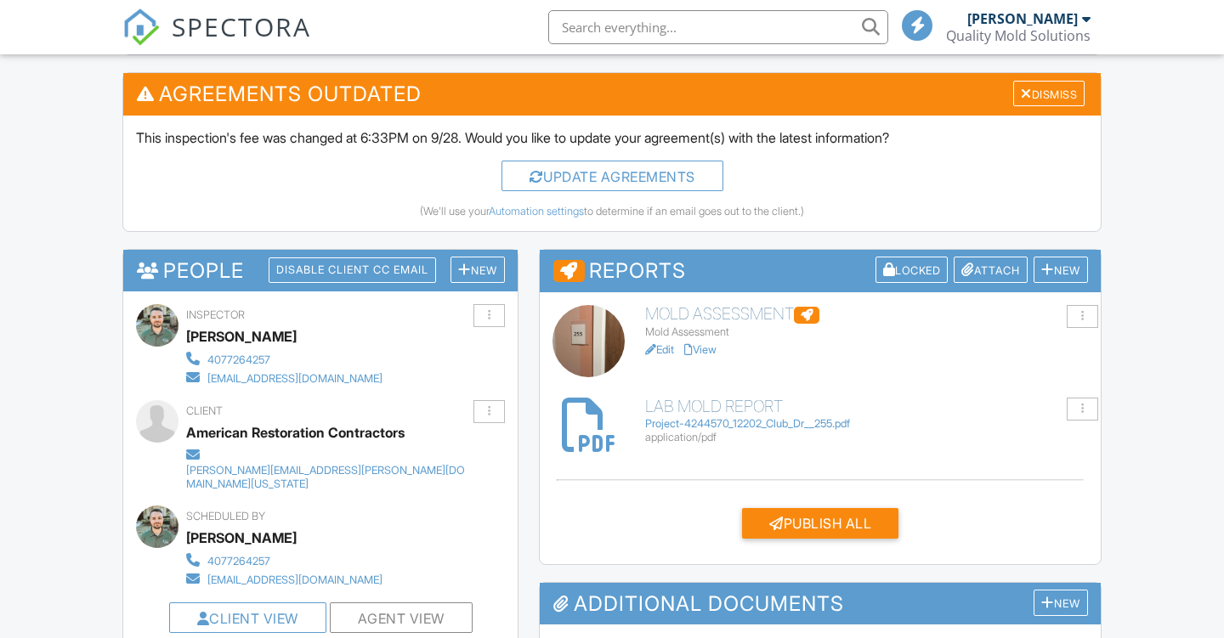
scroll to position [651, 0]
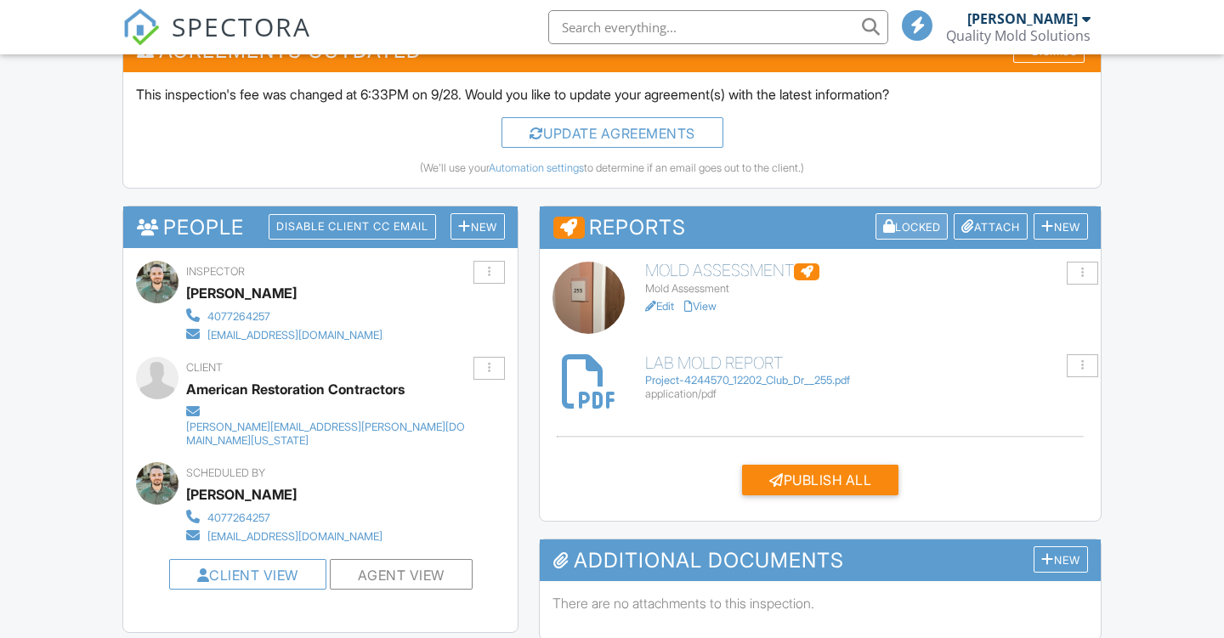
click at [906, 223] on div "Locked" at bounding box center [911, 226] width 73 height 26
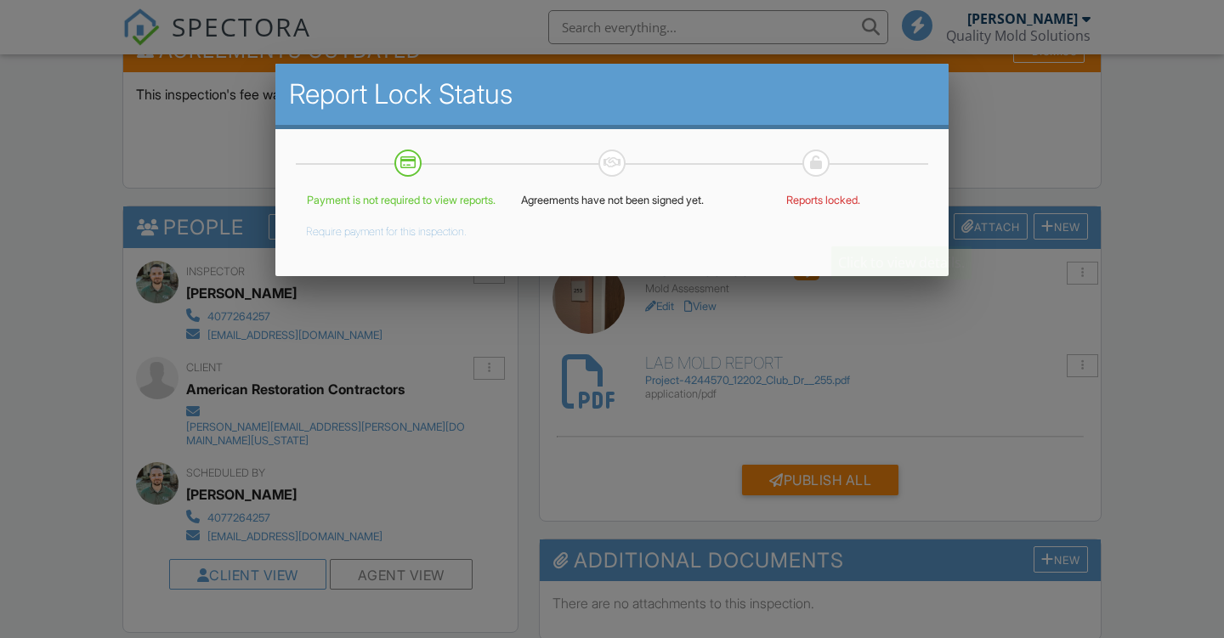
click at [1005, 122] on div at bounding box center [612, 314] width 1224 height 798
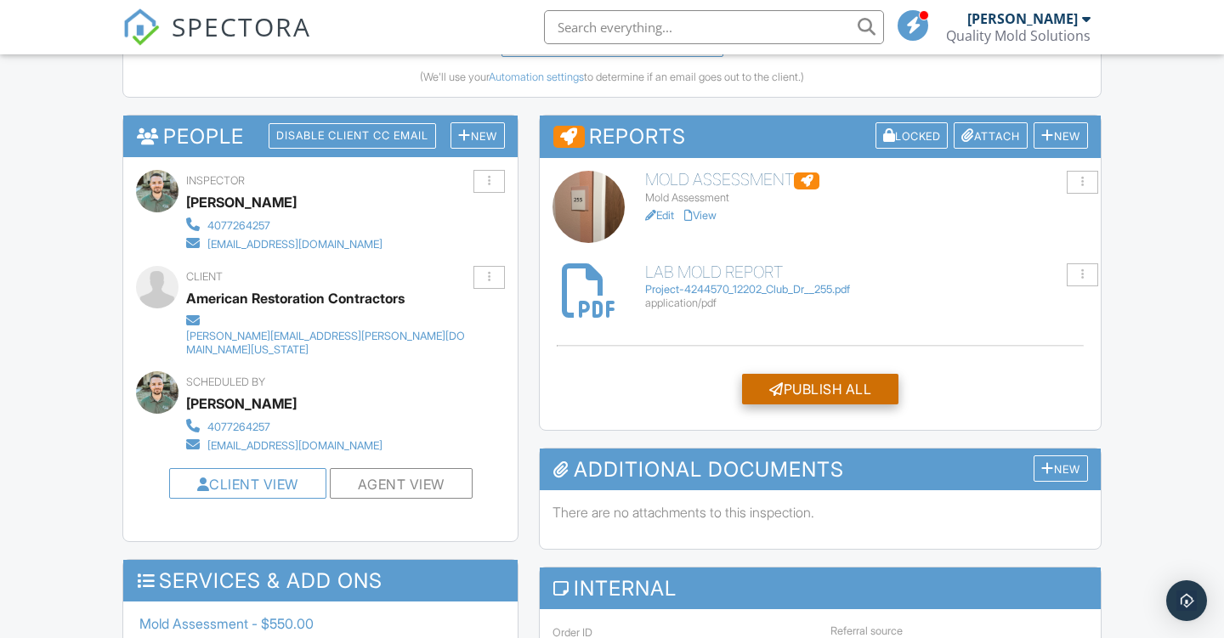
scroll to position [836, 0]
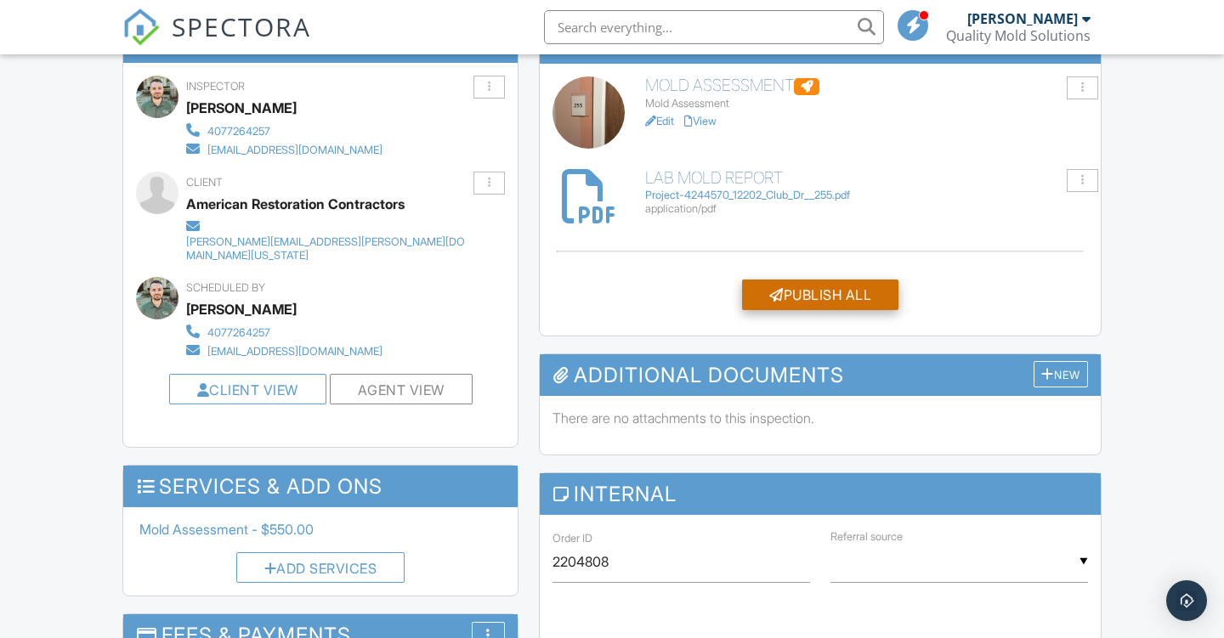
click at [821, 283] on div "Publish All" at bounding box center [820, 295] width 156 height 31
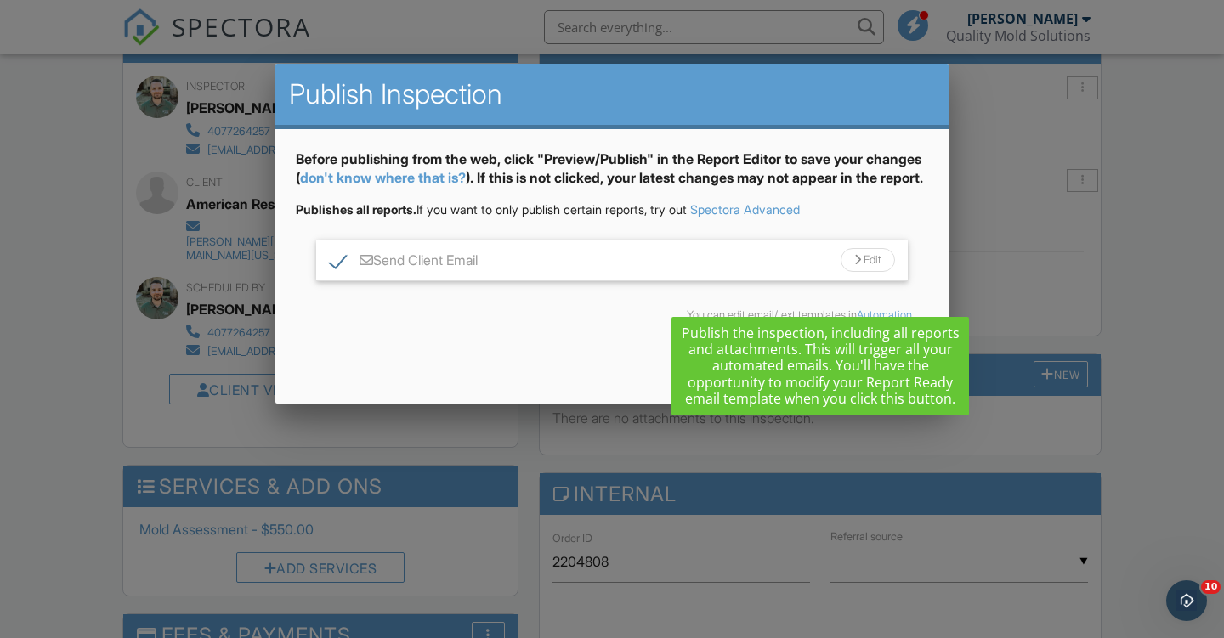
scroll to position [0, 0]
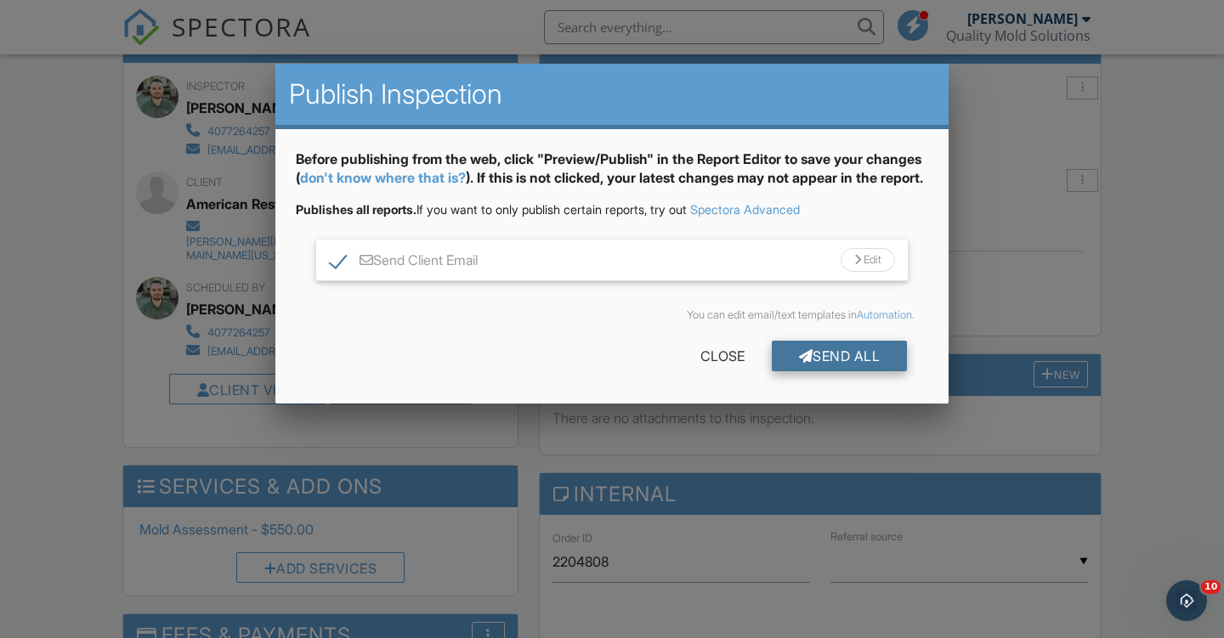
click at [825, 368] on div "Send All" at bounding box center [840, 356] width 136 height 31
